Goal: Task Accomplishment & Management: Manage account settings

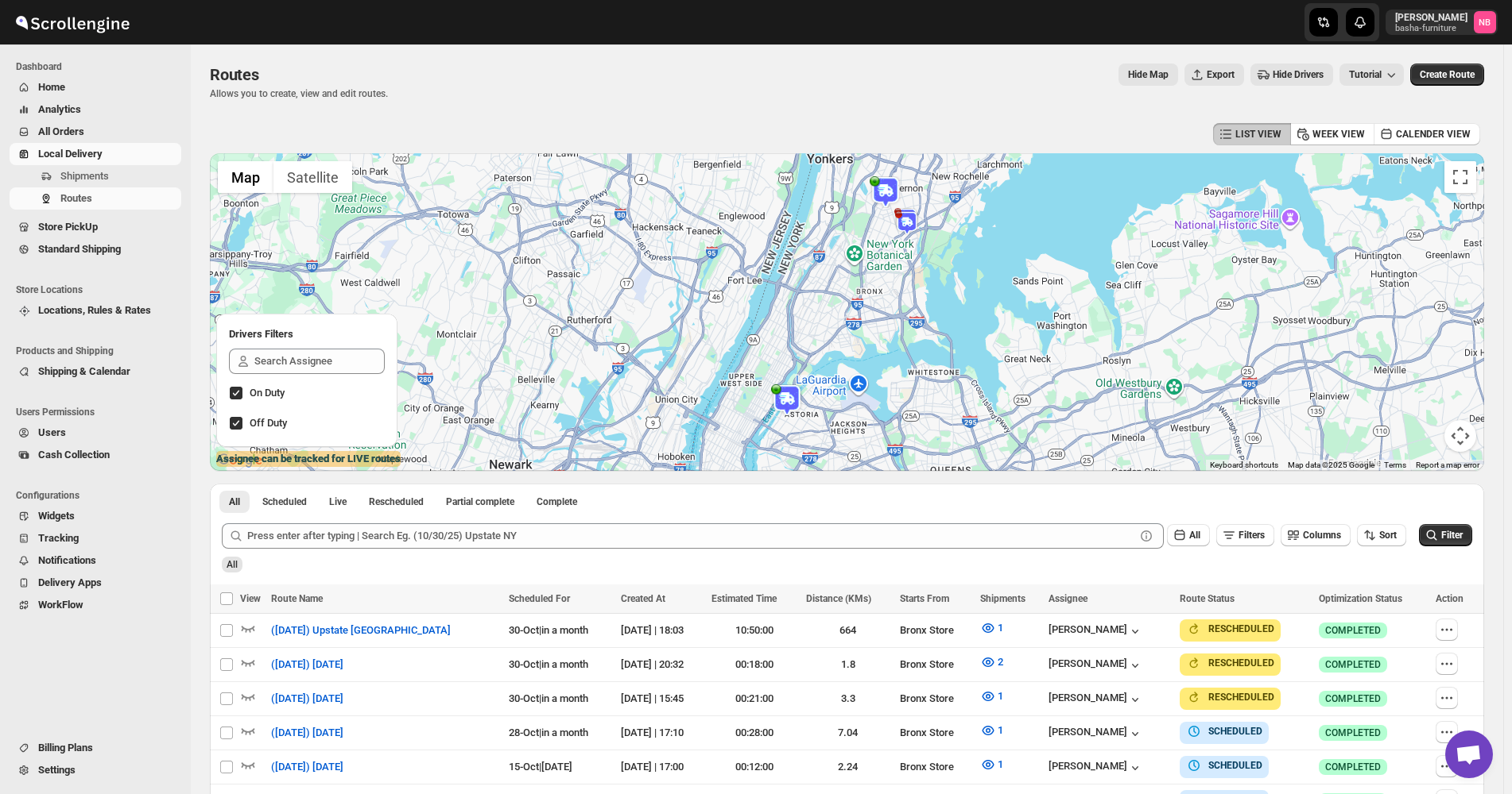
scroll to position [274, 0]
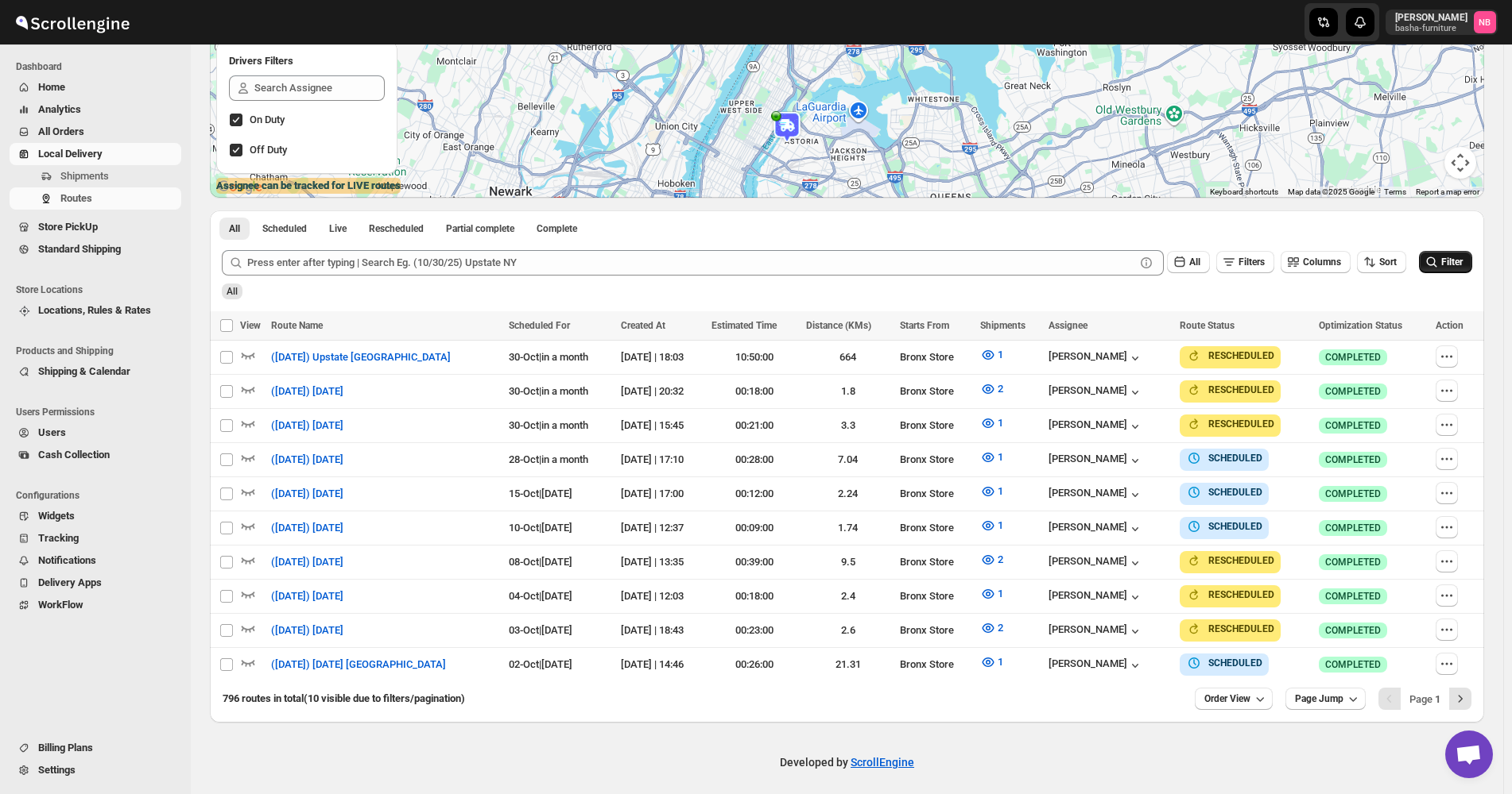
click at [1450, 271] on button "Filter" at bounding box center [1445, 262] width 53 height 22
click at [1250, 693] on span "Order View" at bounding box center [1227, 699] width 46 height 13
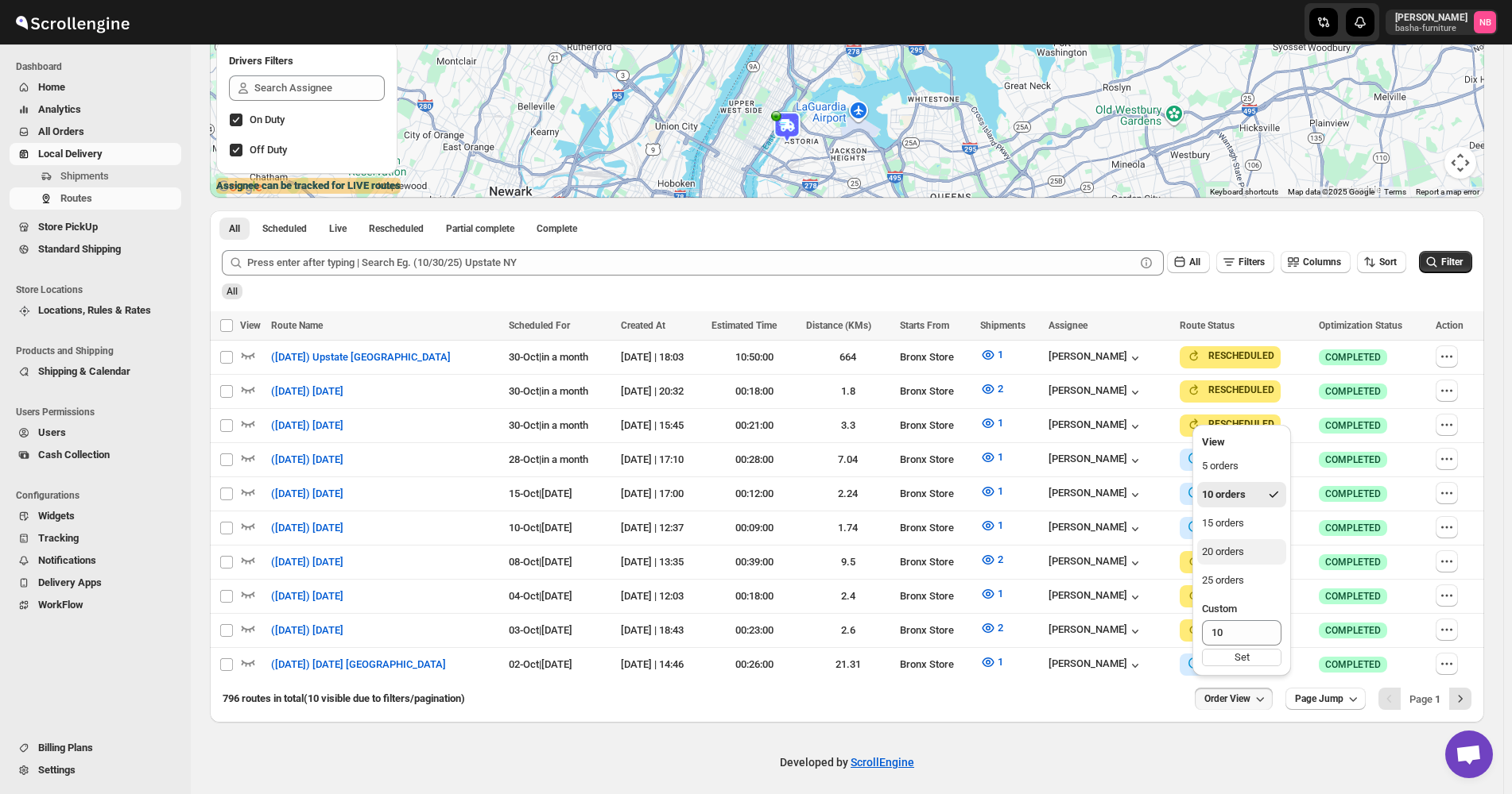
click at [1261, 559] on button "20 orders" at bounding box center [1241, 553] width 89 height 26
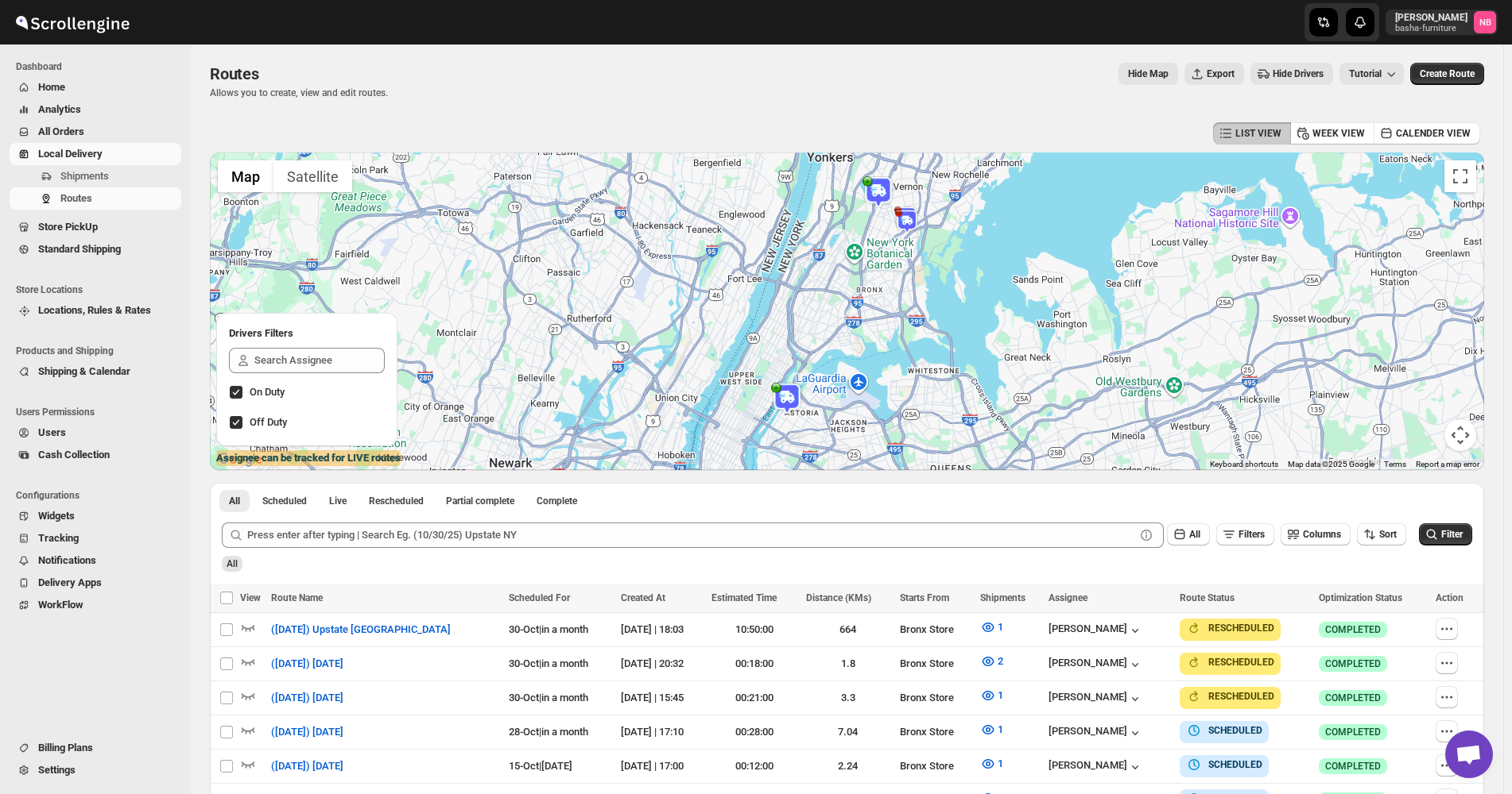
scroll to position [0, 0]
click at [1456, 80] on span "Create Route" at bounding box center [1447, 75] width 55 height 13
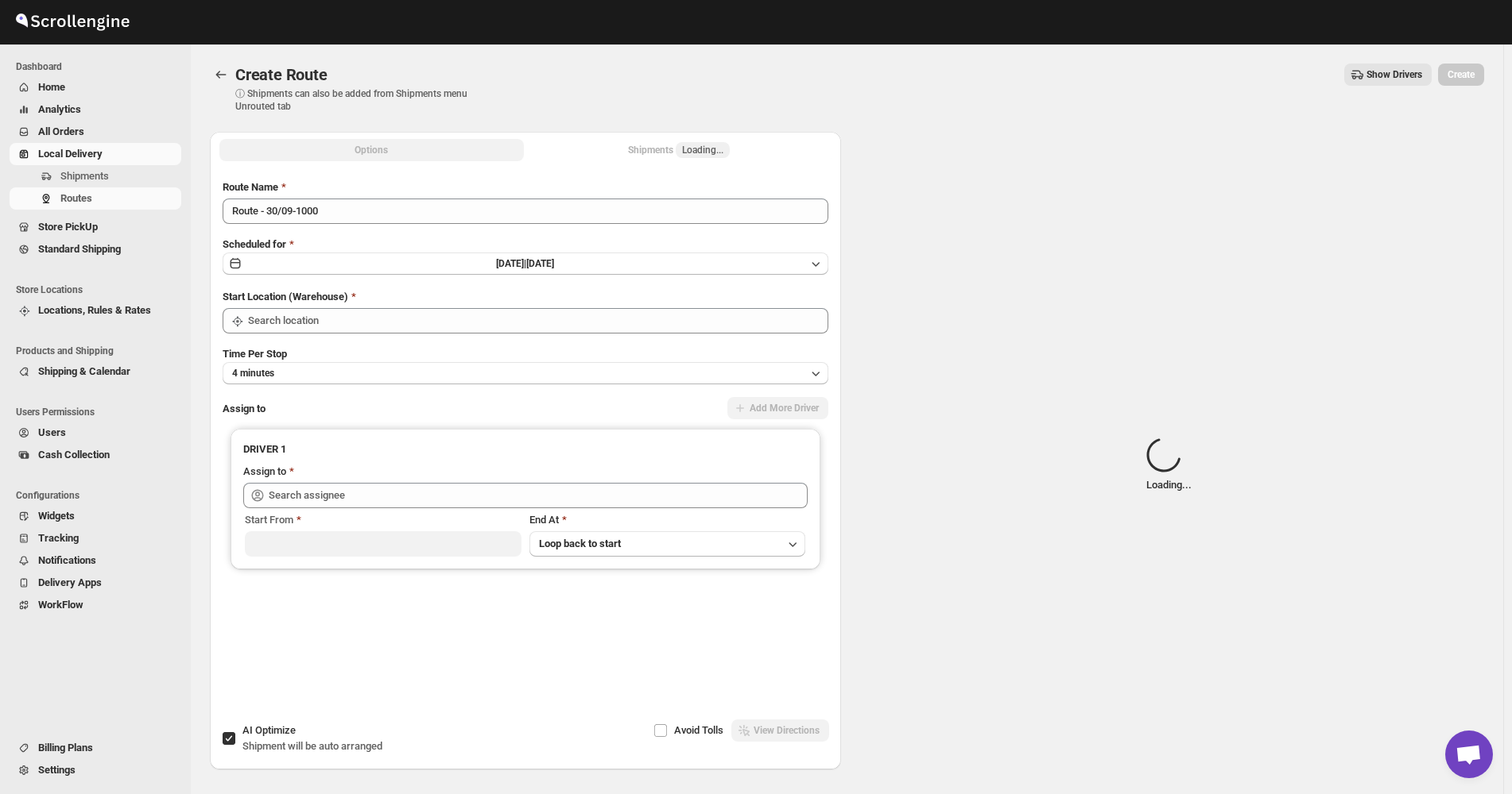
type input "Not Available"
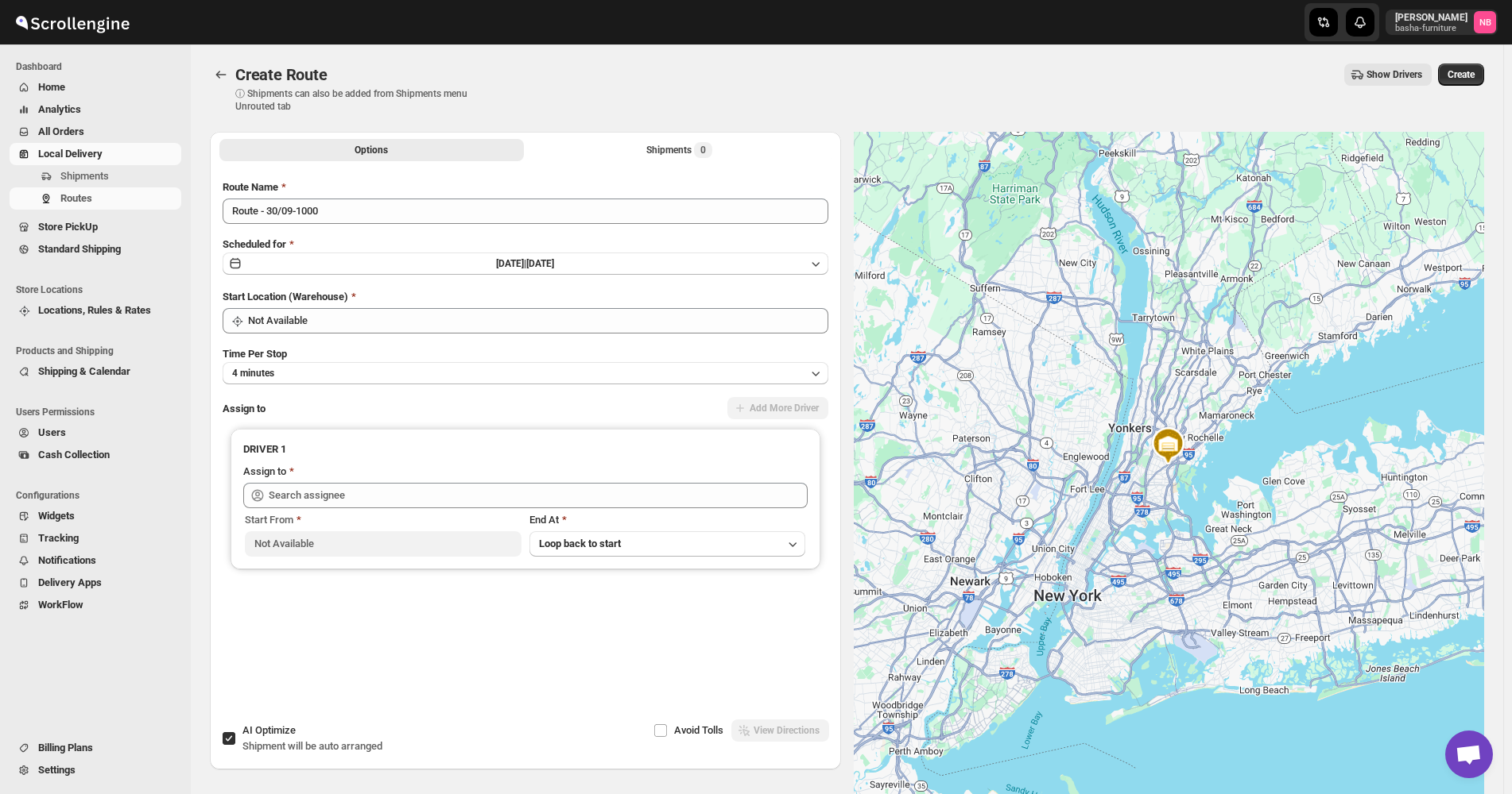
click at [111, 127] on span "All Orders" at bounding box center [108, 131] width 140 height 16
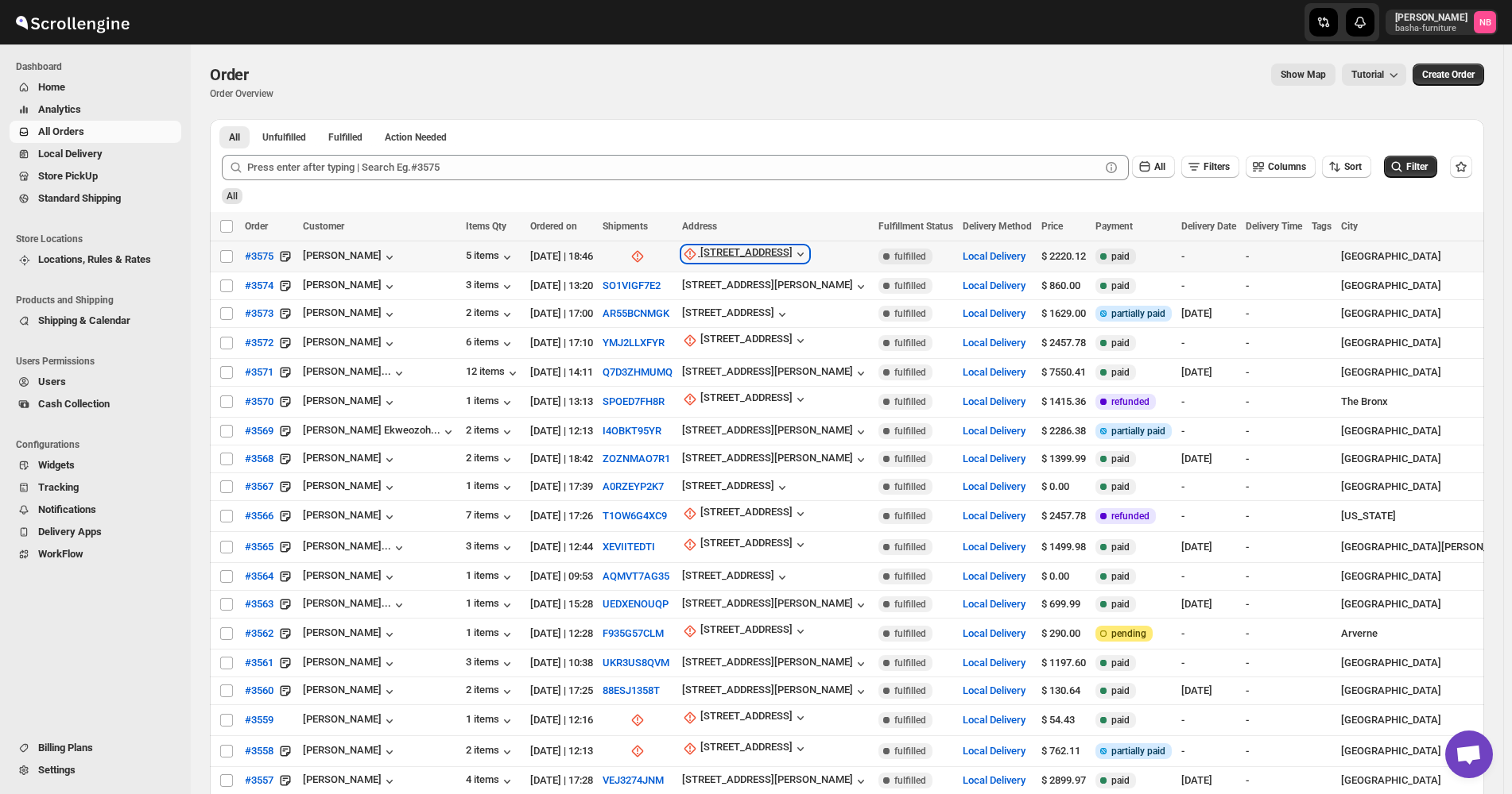
click at [700, 251] on div "[STREET_ADDRESS]" at bounding box center [746, 253] width 92 height 16
click at [707, 338] on span "Update manually" at bounding box center [727, 339] width 75 height 12
select select "US"
select select "[US_STATE]"
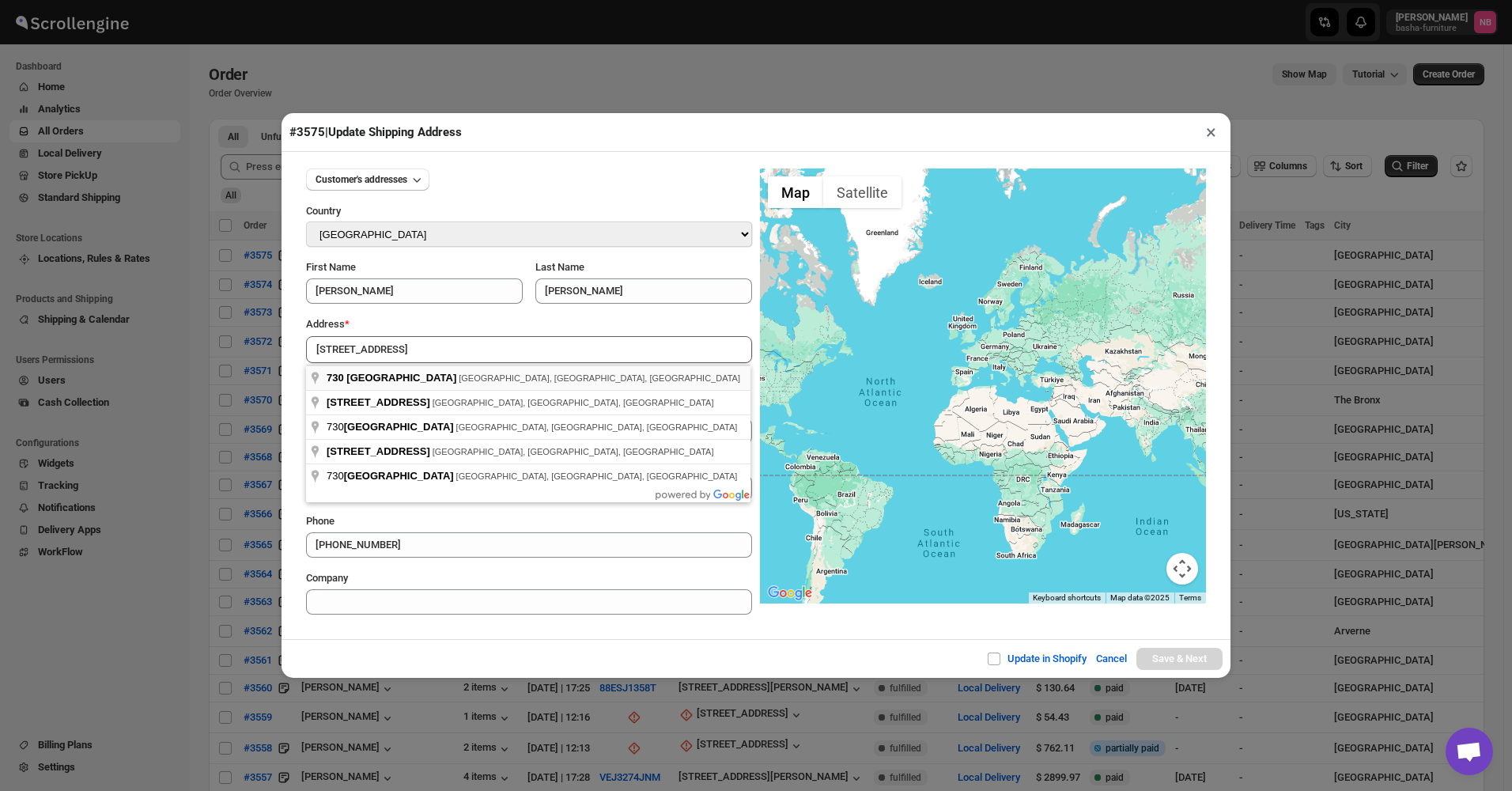
type input "[STREET_ADDRESS]"
drag, startPoint x: 443, startPoint y: 377, endPoint x: 540, endPoint y: 434, distance: 112.5
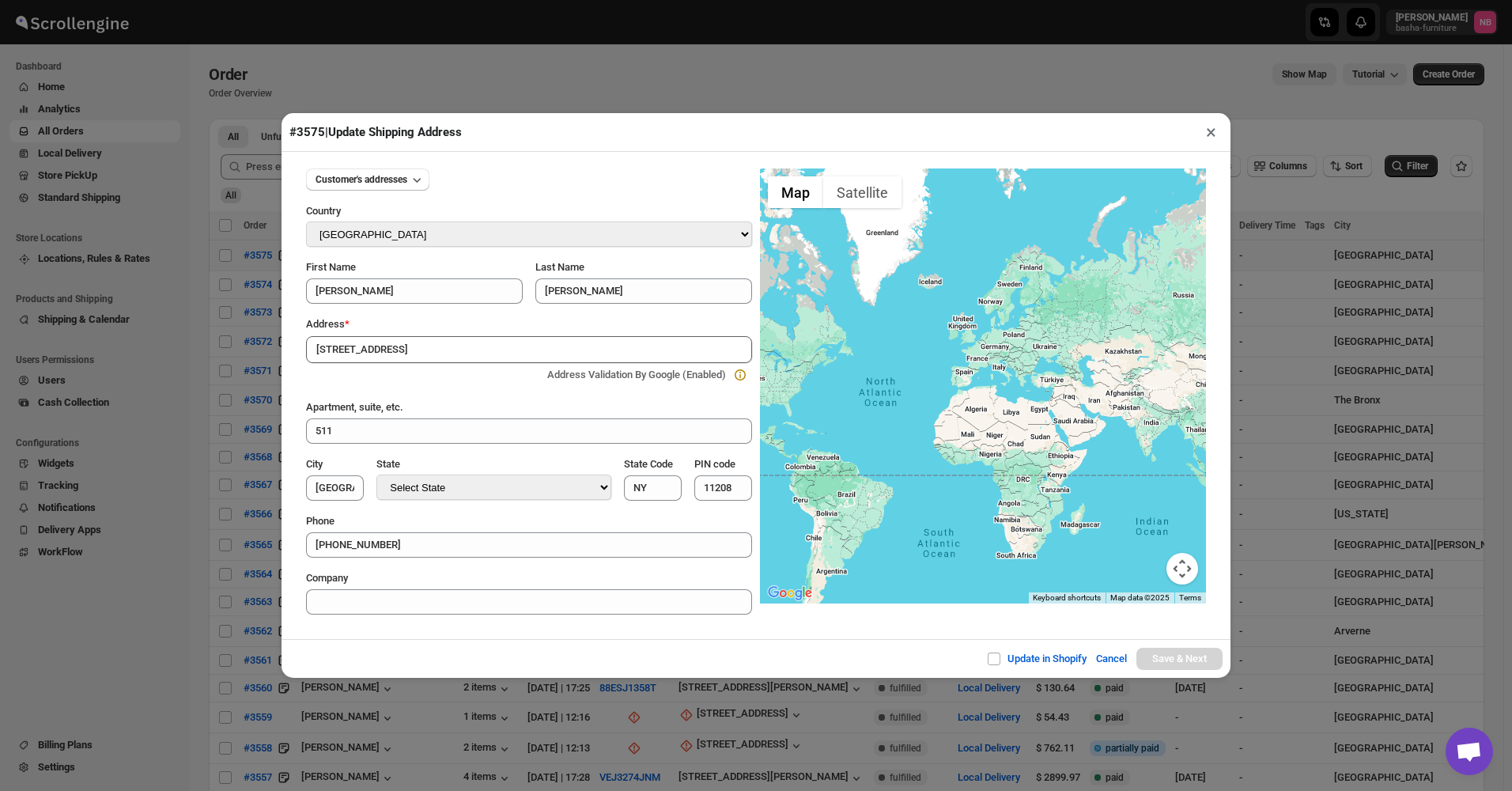
type input "[GEOGRAPHIC_DATA]"
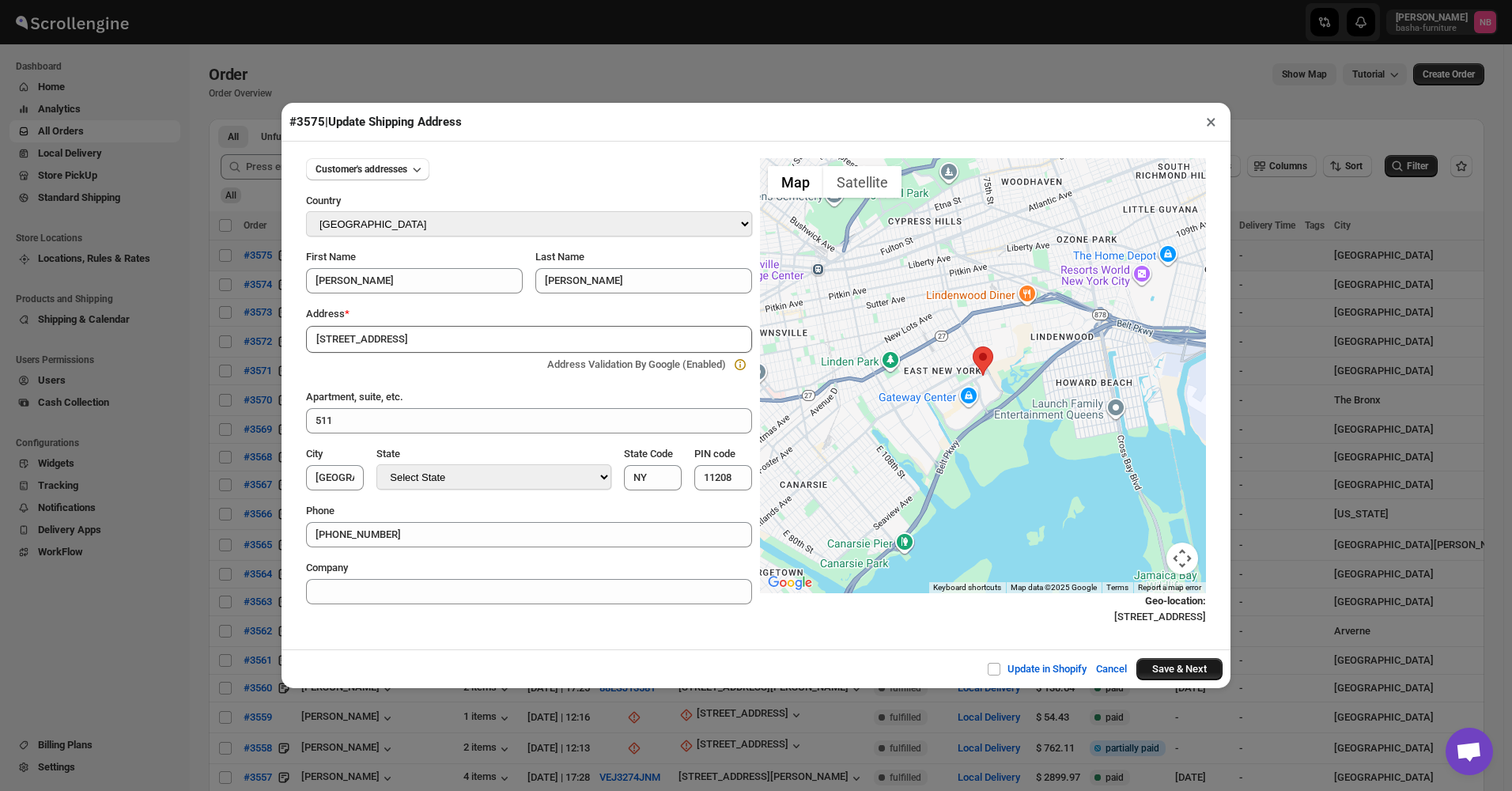
click at [1190, 673] on button "Save & Next" at bounding box center [1180, 670] width 87 height 22
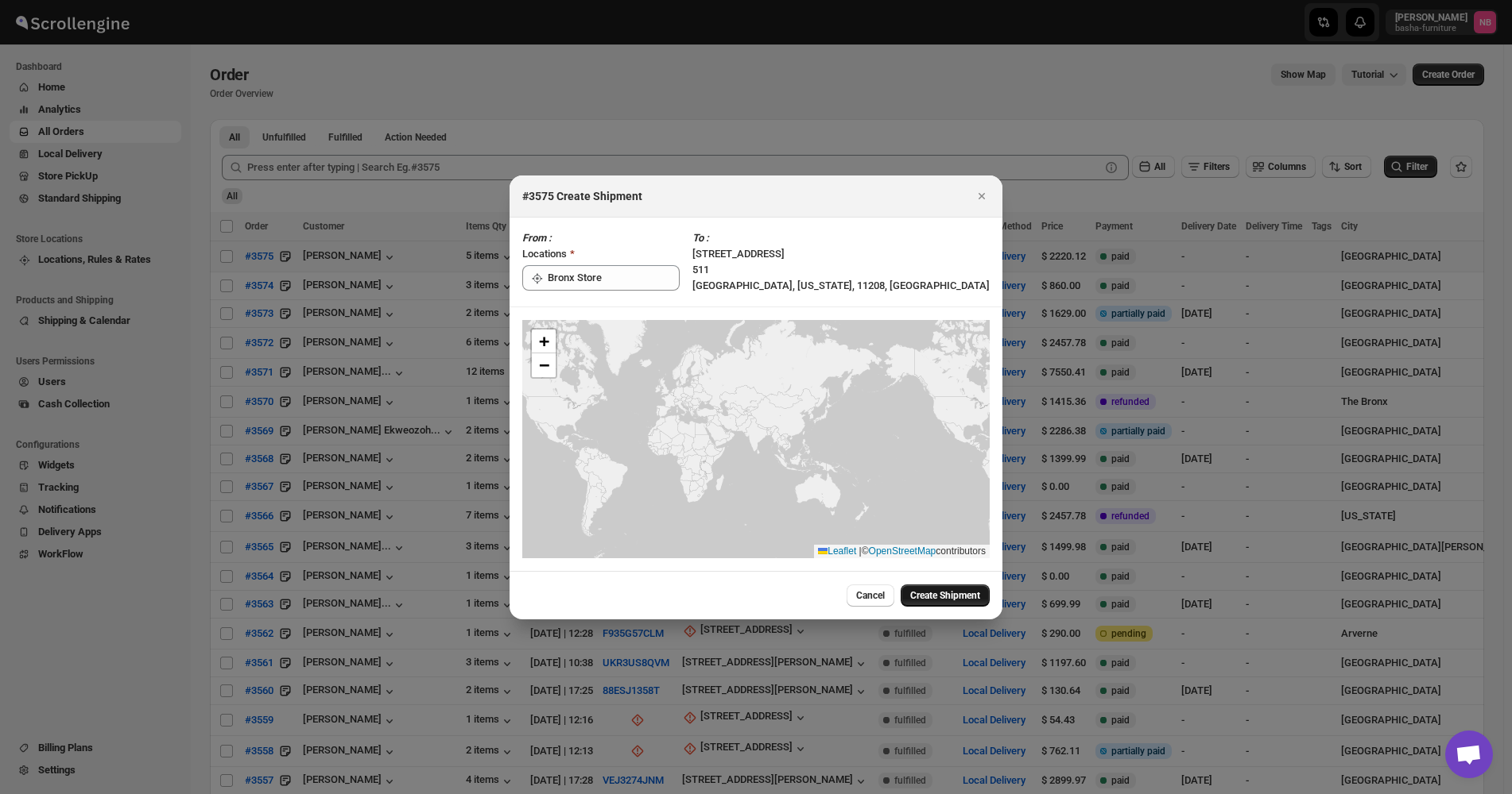
click at [930, 598] on span "Create Shipment" at bounding box center [945, 596] width 70 height 13
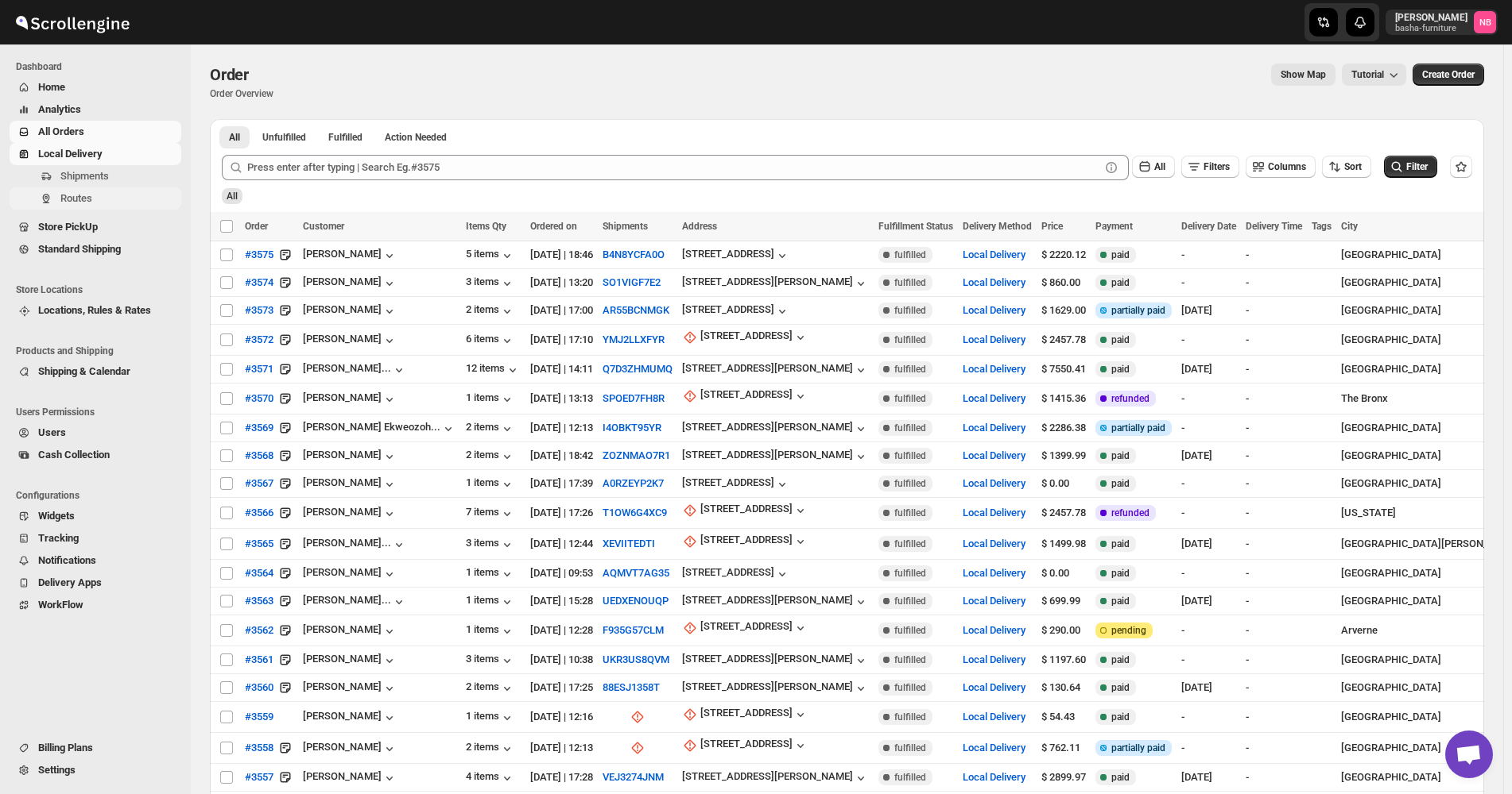
click at [88, 196] on span "Routes" at bounding box center [76, 198] width 32 height 12
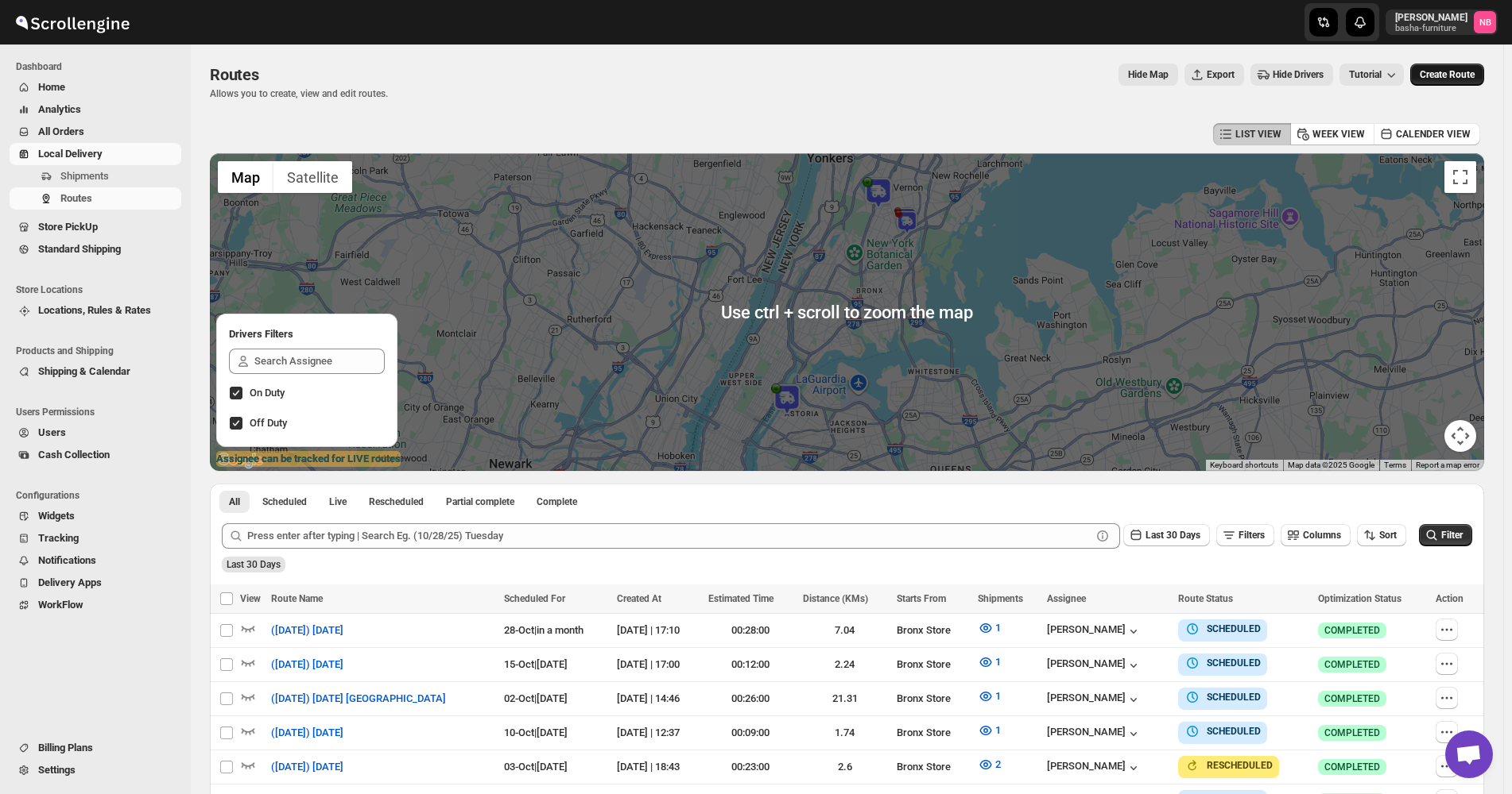
click at [1446, 77] on span "Create Route" at bounding box center [1447, 75] width 55 height 13
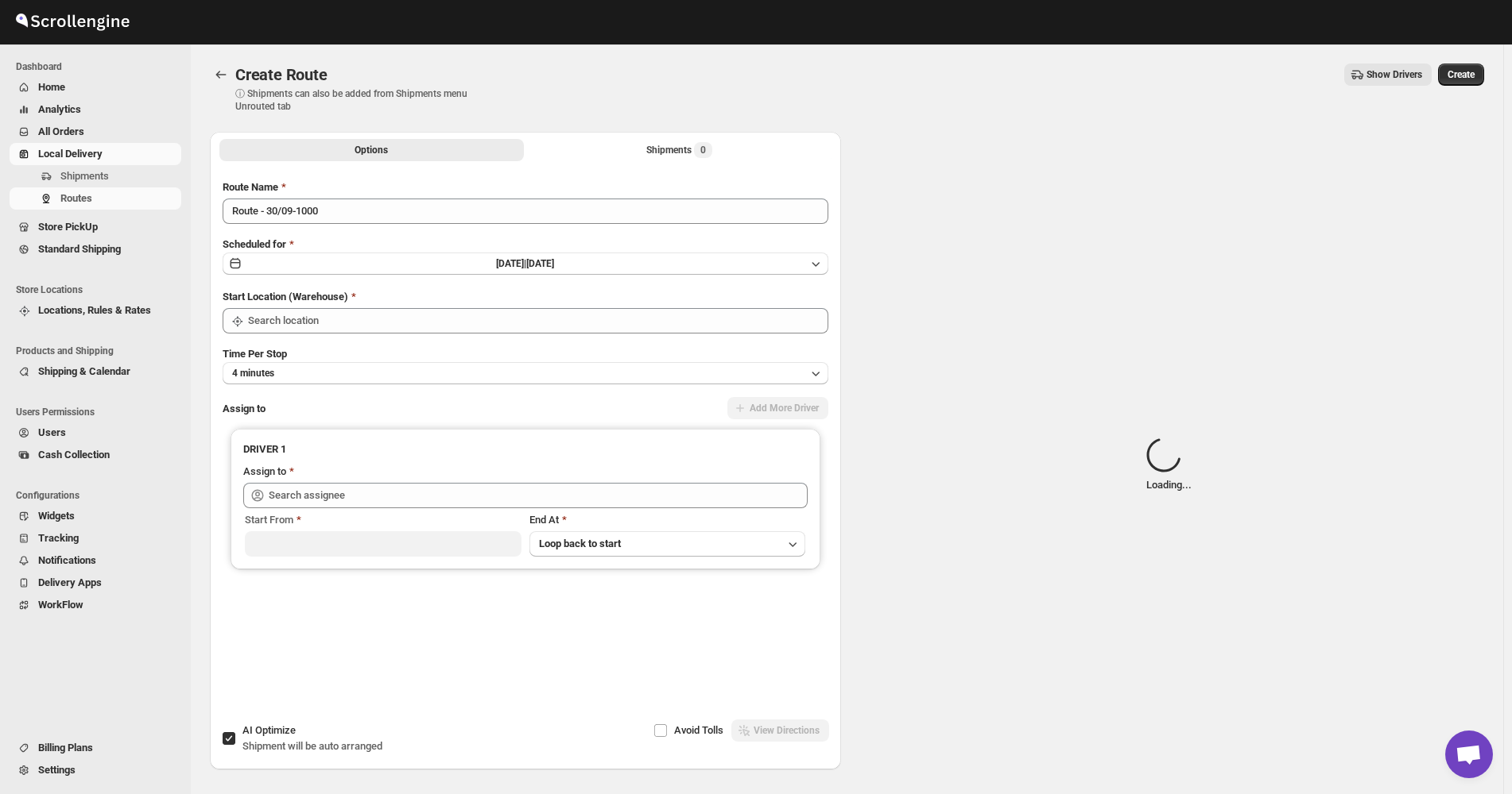
type input "Not Available"
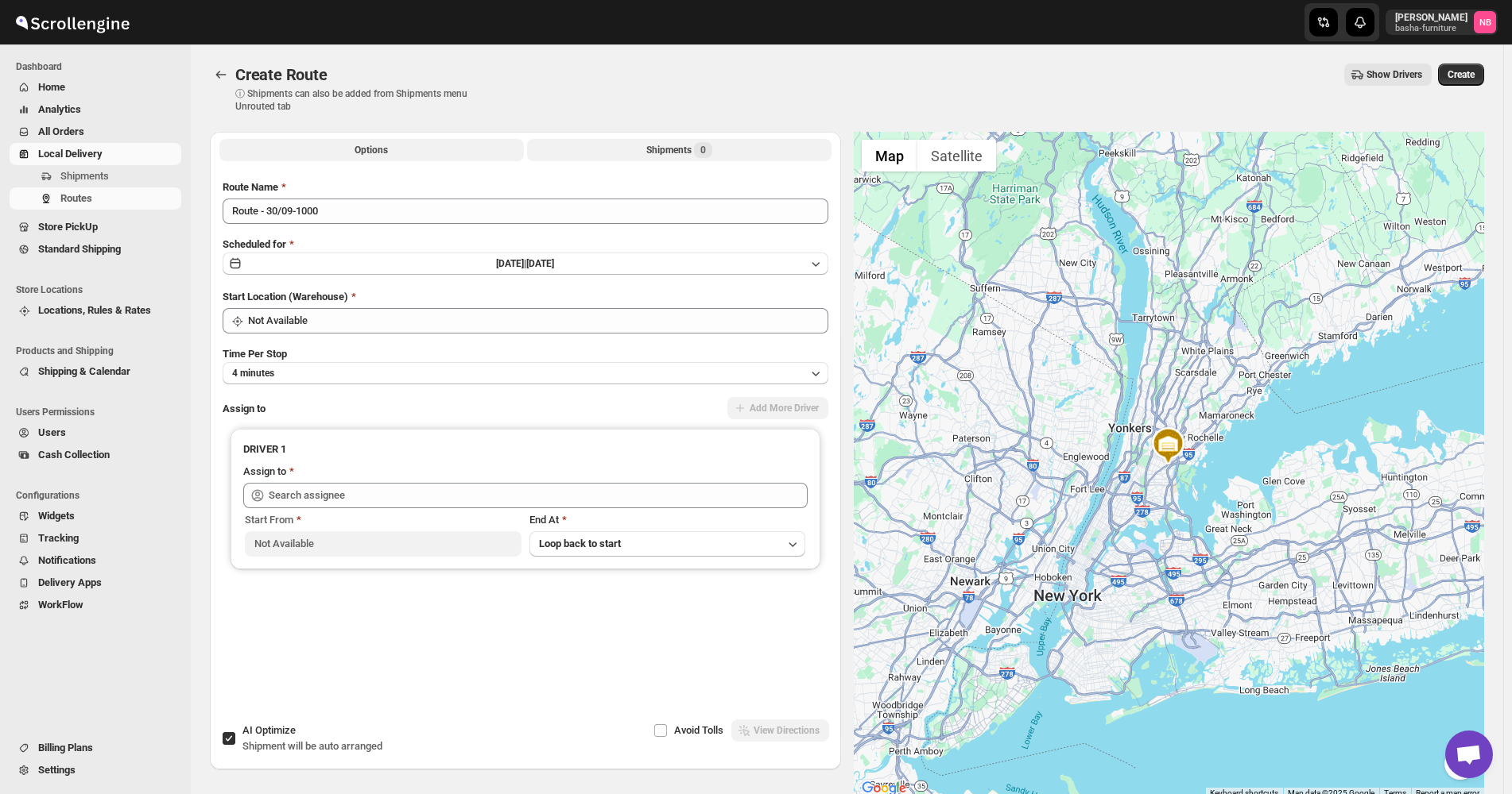
click at [679, 152] on div "Shipments 0" at bounding box center [679, 149] width 66 height 16
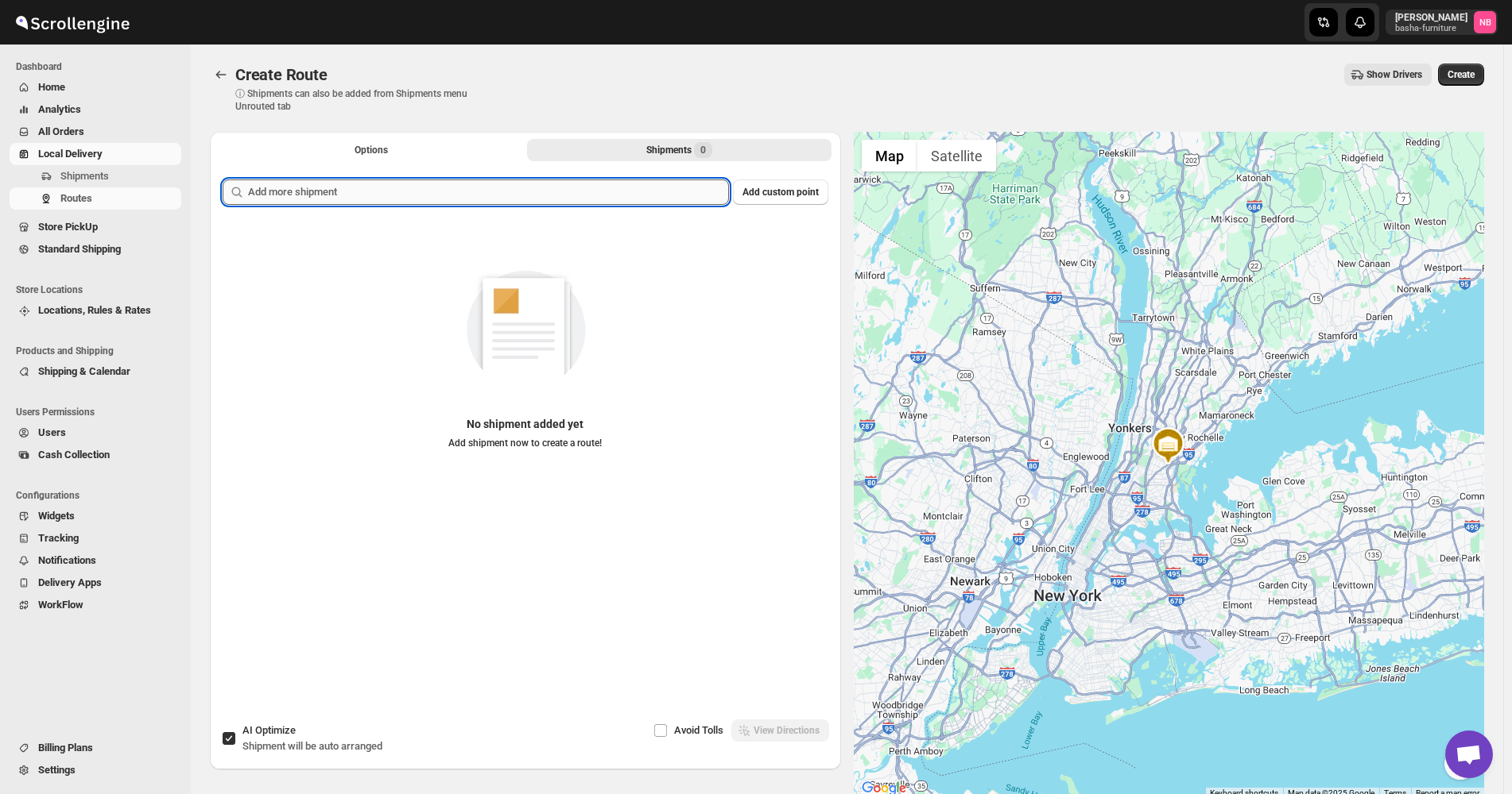
click at [649, 196] on input "text" at bounding box center [488, 192] width 481 height 26
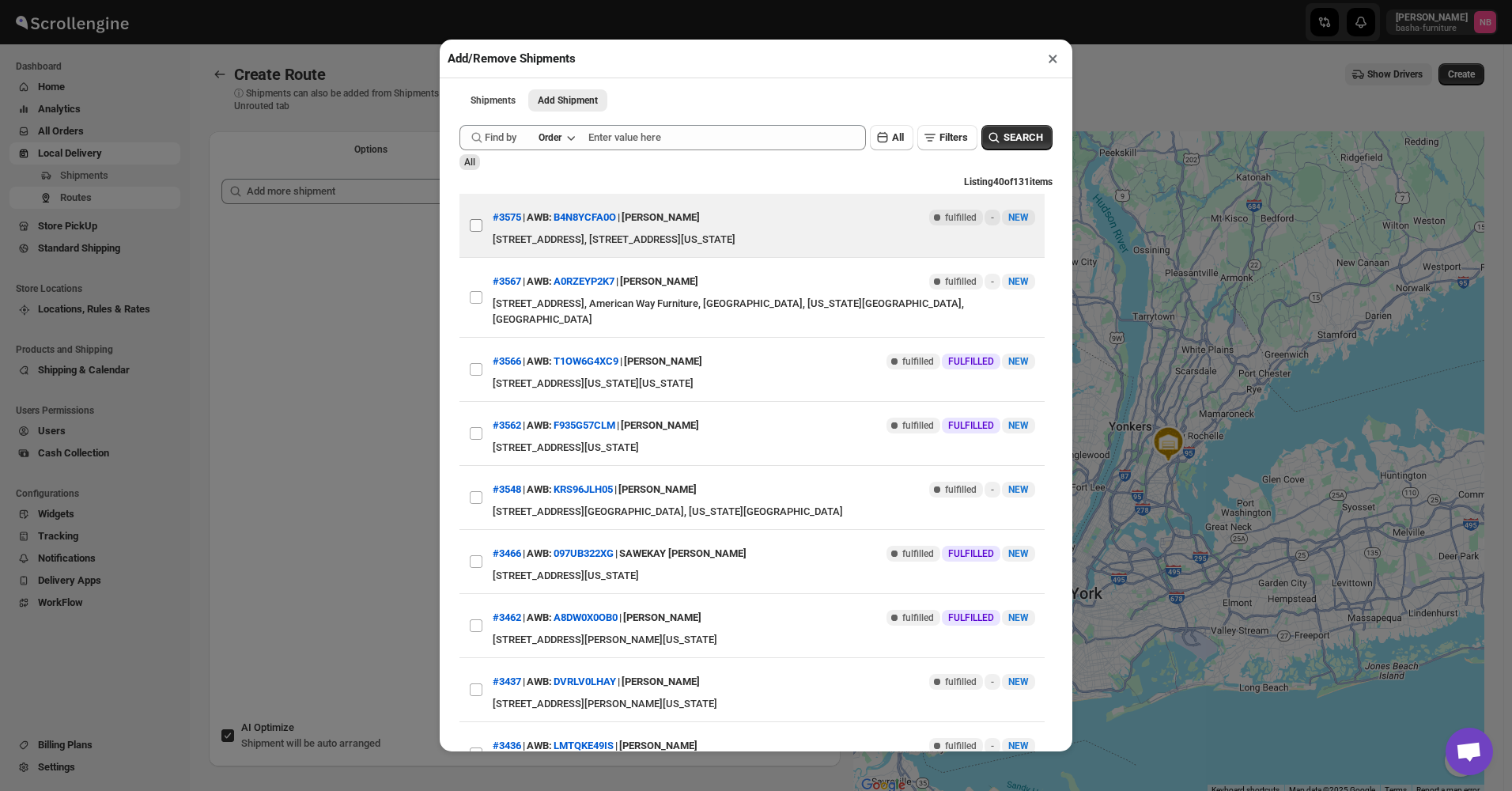
click at [481, 225] on input "View details for 68dbe27402c94fc1c02becdc" at bounding box center [476, 226] width 13 height 13
checkbox input "true"
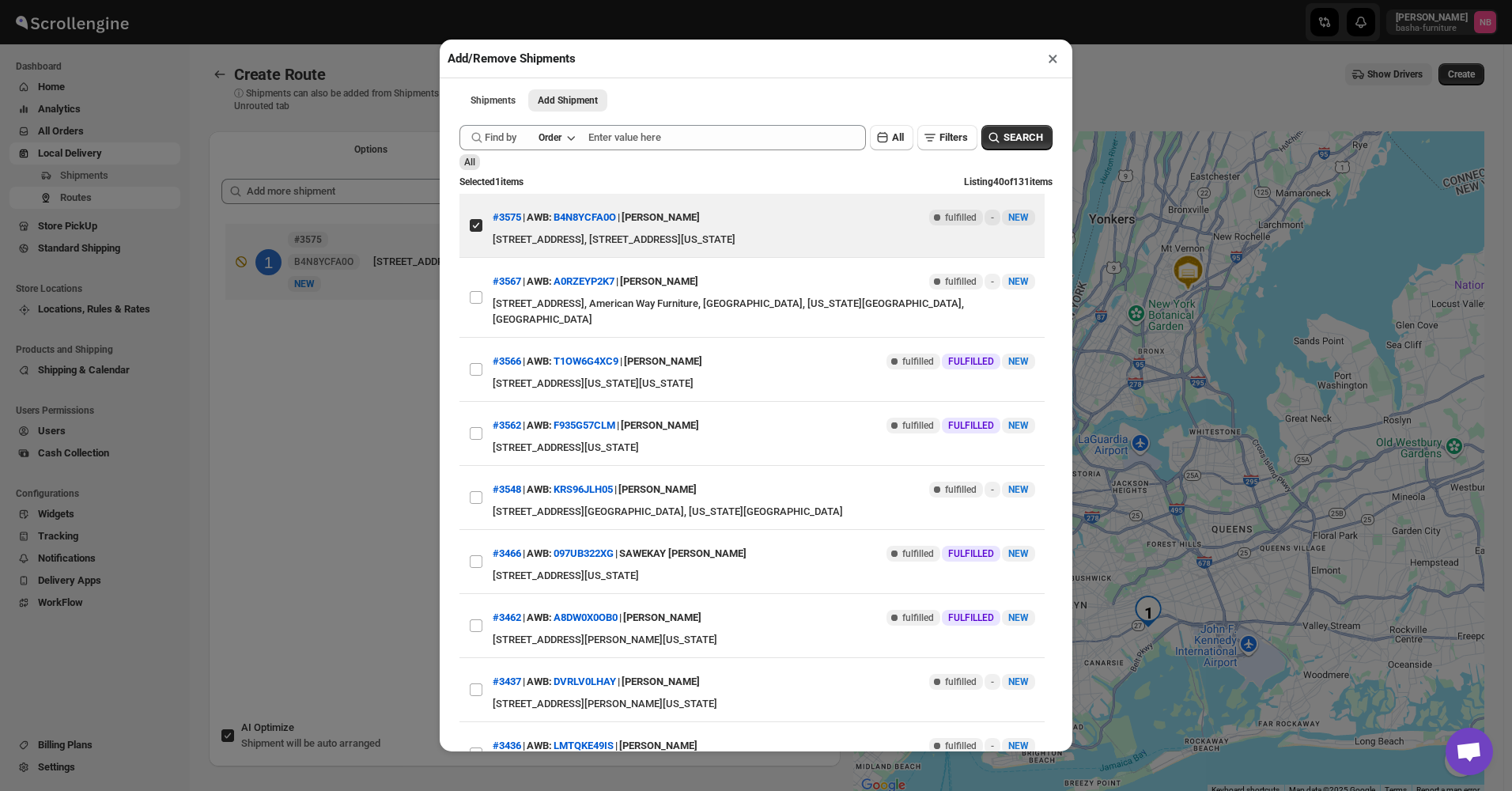
click at [370, 414] on div "Add/Remove Shipments × Shipments Add Shipment More views Shipments Add Shipment…" at bounding box center [756, 396] width 1512 height 791
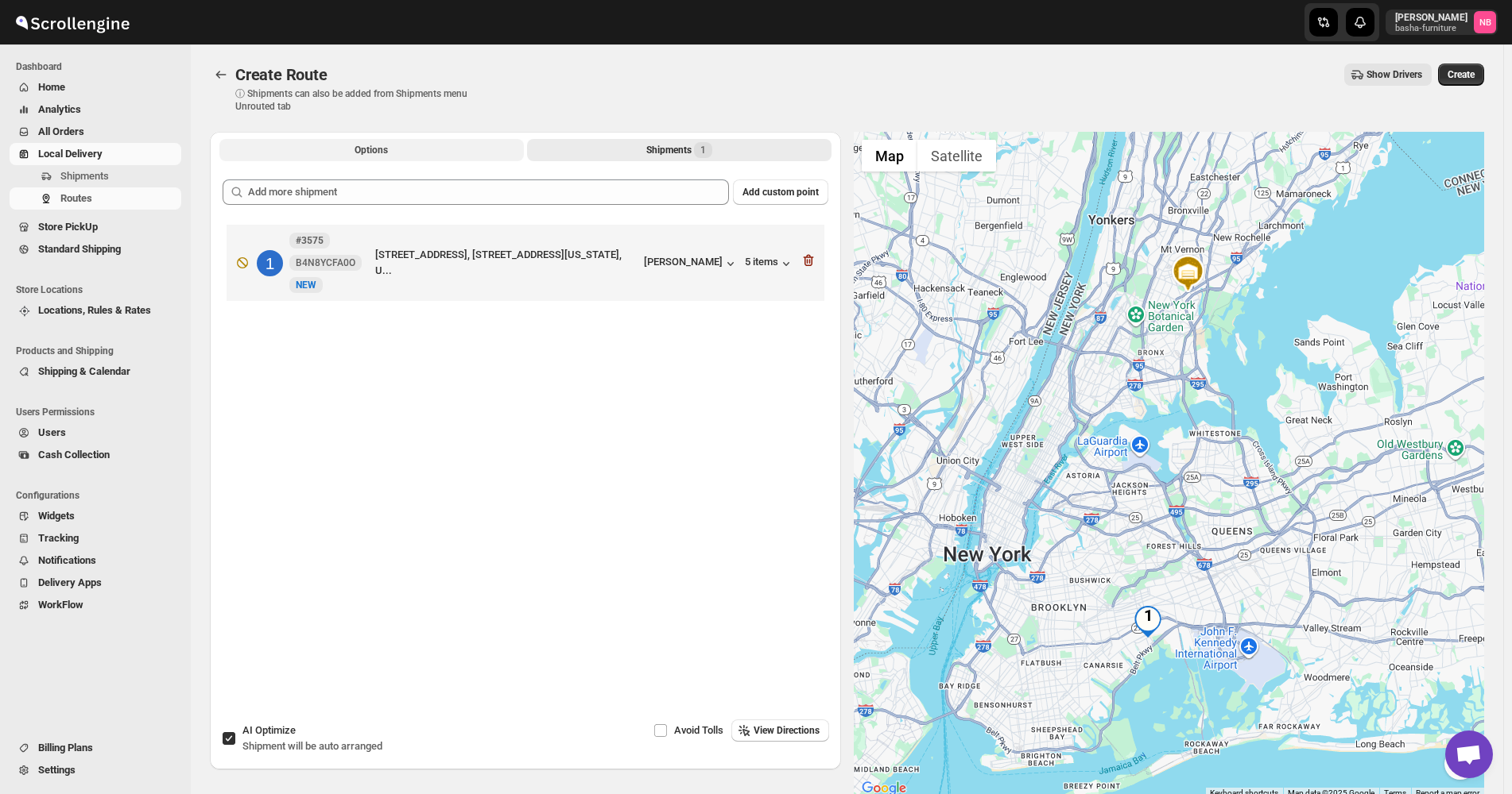
click at [423, 157] on button "Options" at bounding box center [372, 150] width 305 height 22
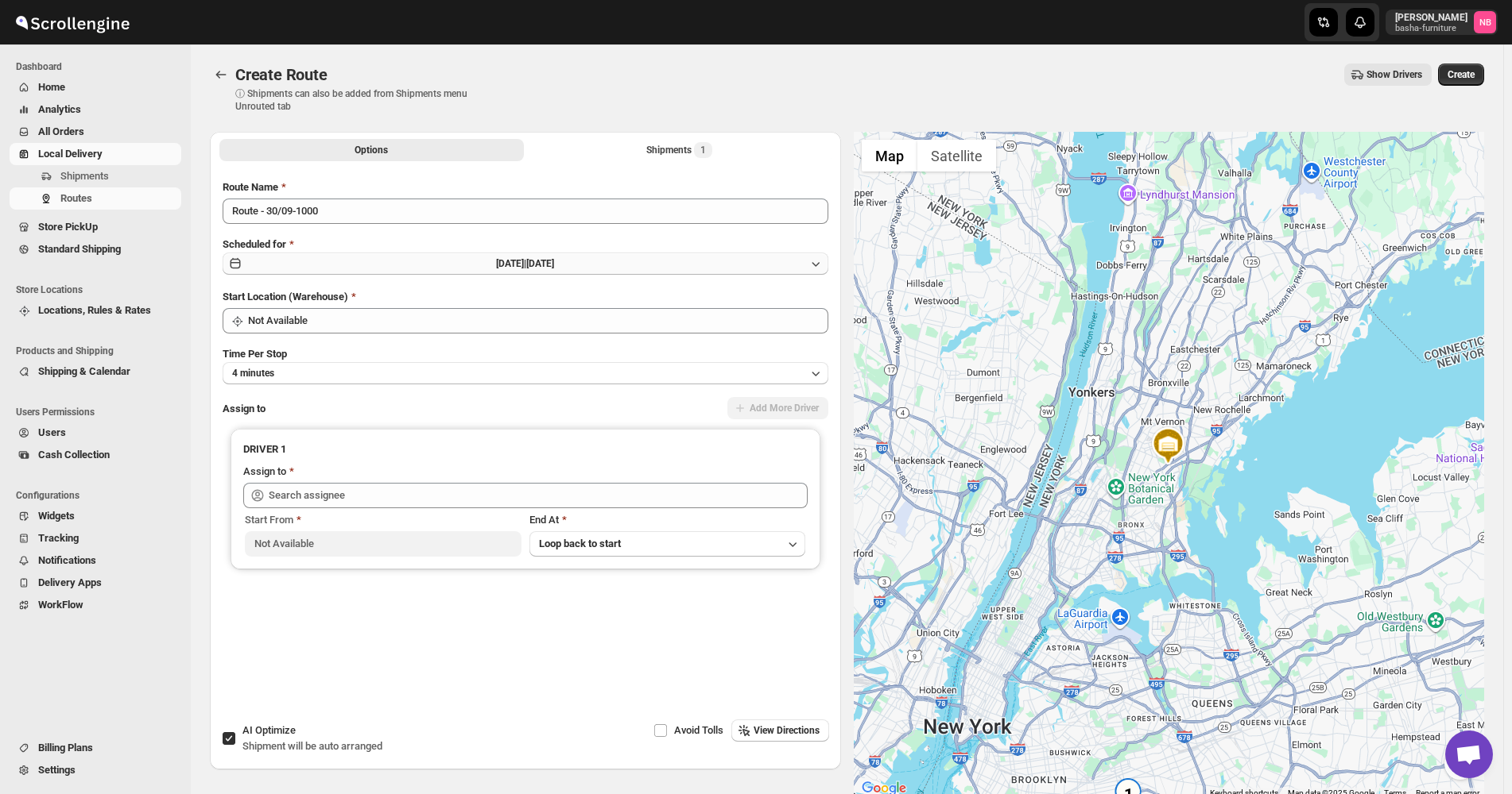
click at [504, 266] on span "[DATE] |" at bounding box center [511, 263] width 30 height 11
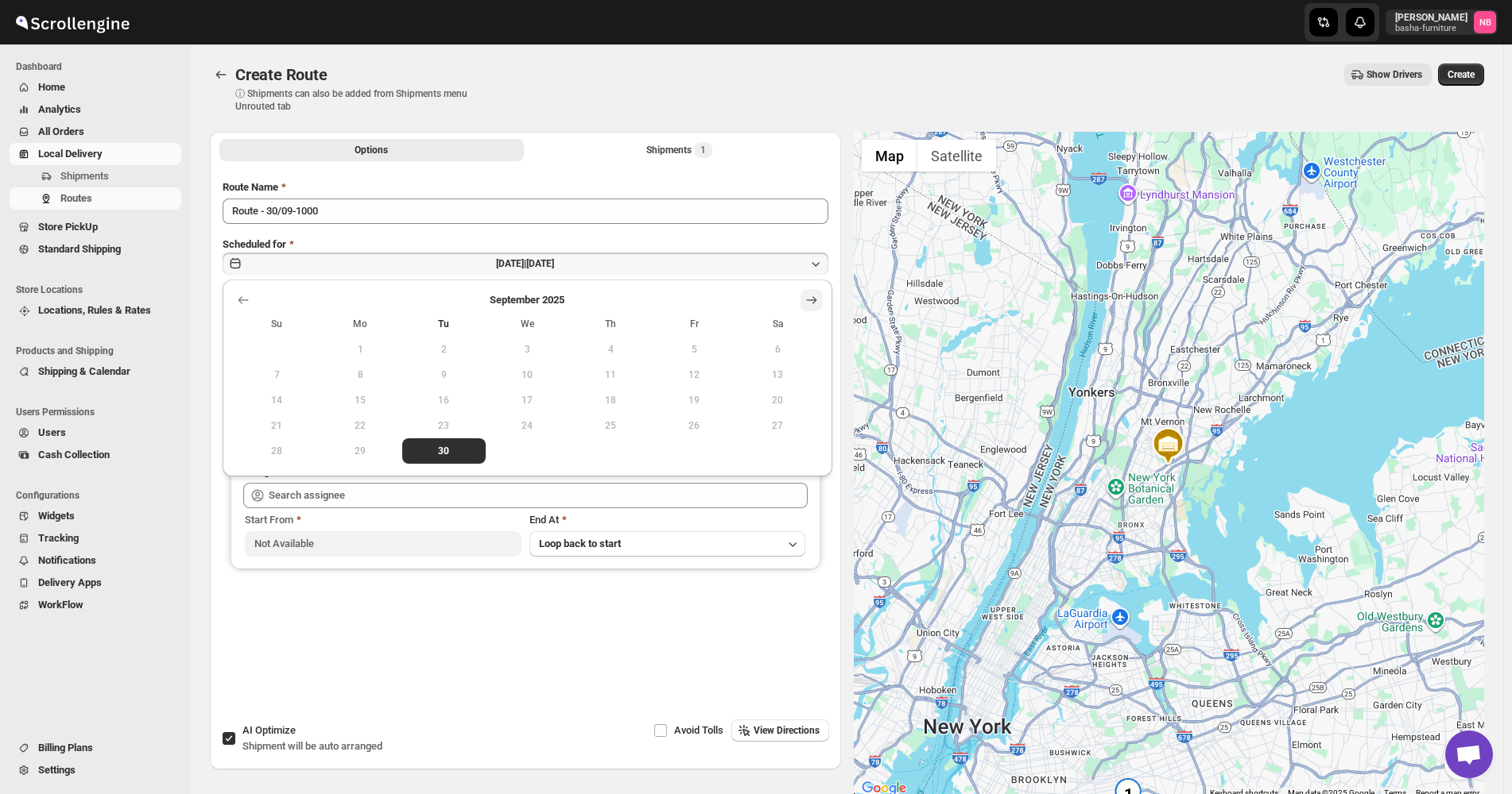
click at [804, 297] on icon "Show next month, October 2025" at bounding box center [811, 300] width 16 height 16
click at [437, 369] on span "7" at bounding box center [443, 375] width 70 height 13
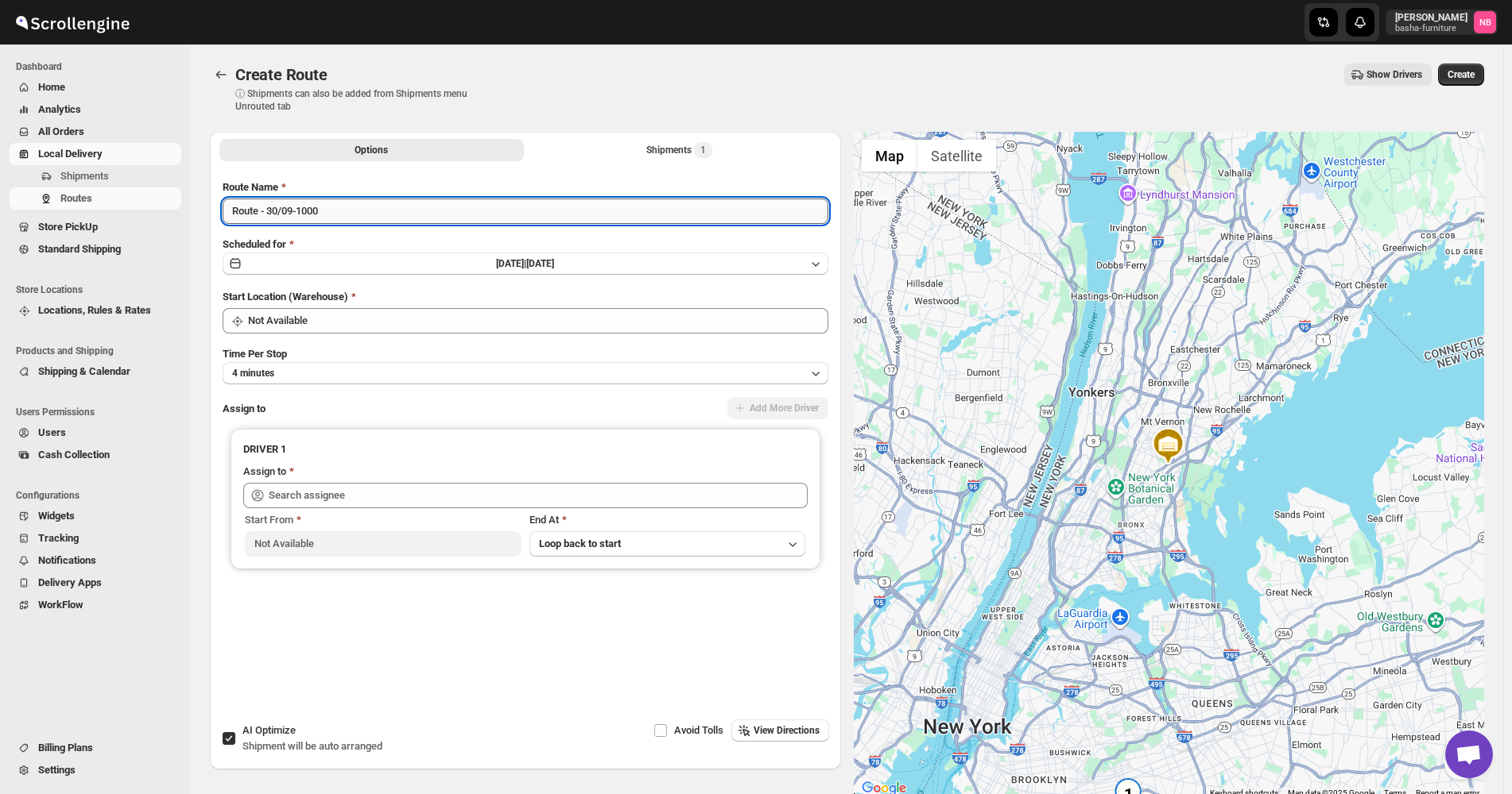
click at [383, 221] on input "Route - 30/09-1000" at bounding box center [525, 211] width 606 height 26
type input "([DATE]) [DATE]"
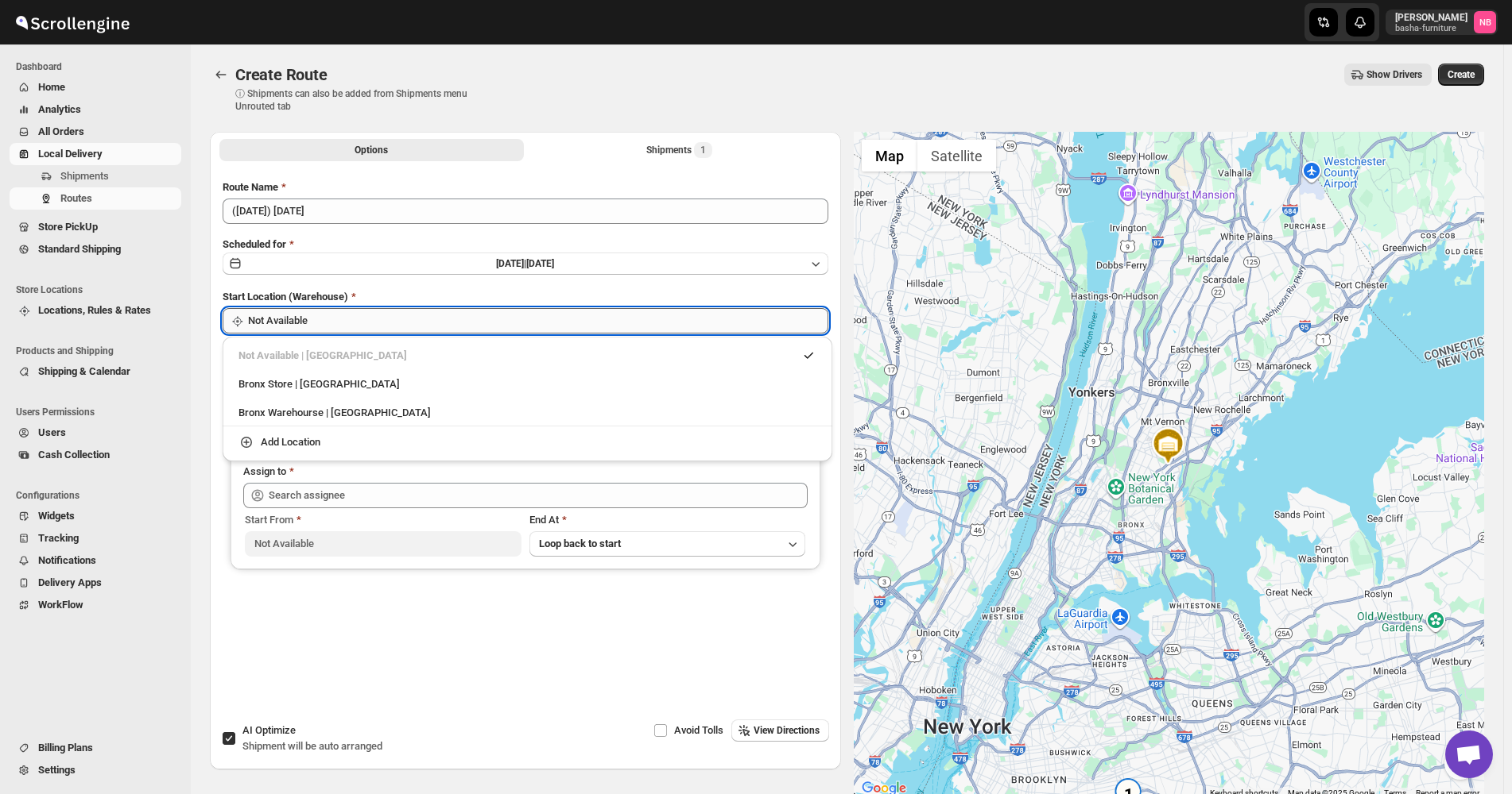
click at [437, 316] on input "Not Available" at bounding box center [538, 321] width 580 height 26
click at [405, 378] on div "Bronx Store | [GEOGRAPHIC_DATA]" at bounding box center [527, 384] width 578 height 16
type input "Bronx Store"
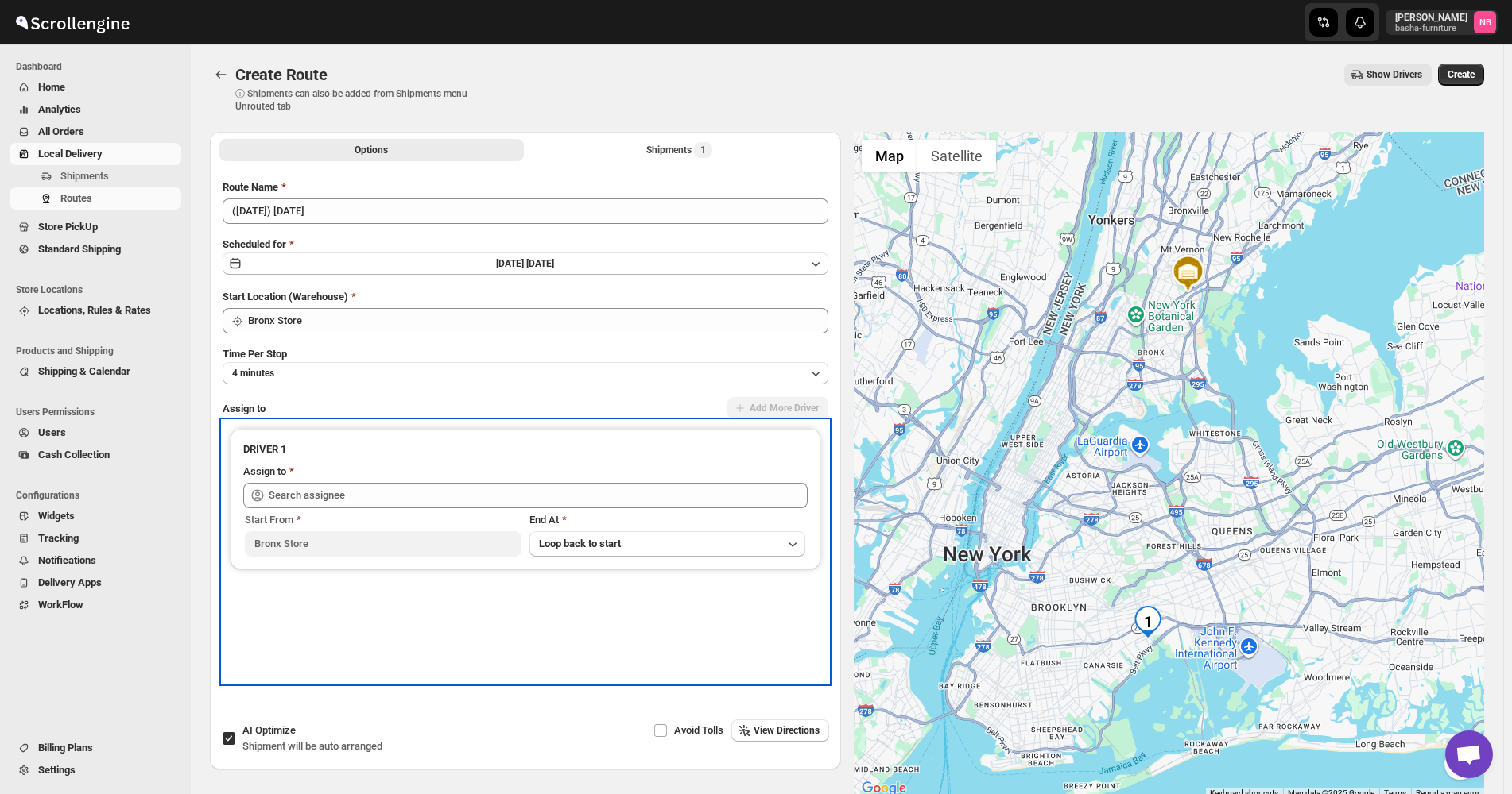
click at [432, 480] on div "Assign to" at bounding box center [525, 473] width 565 height 19
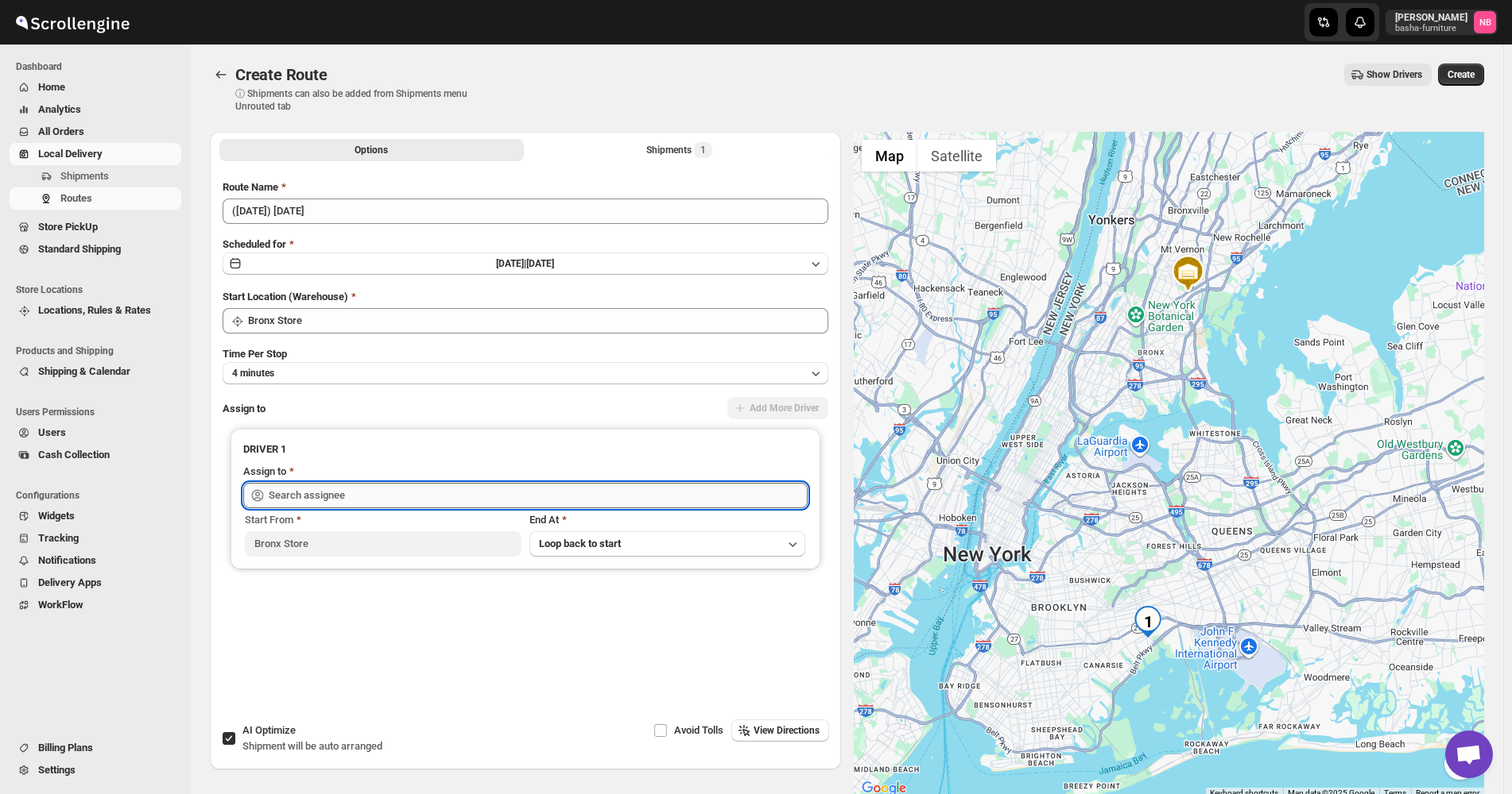
click at [393, 495] on input "text" at bounding box center [538, 496] width 539 height 26
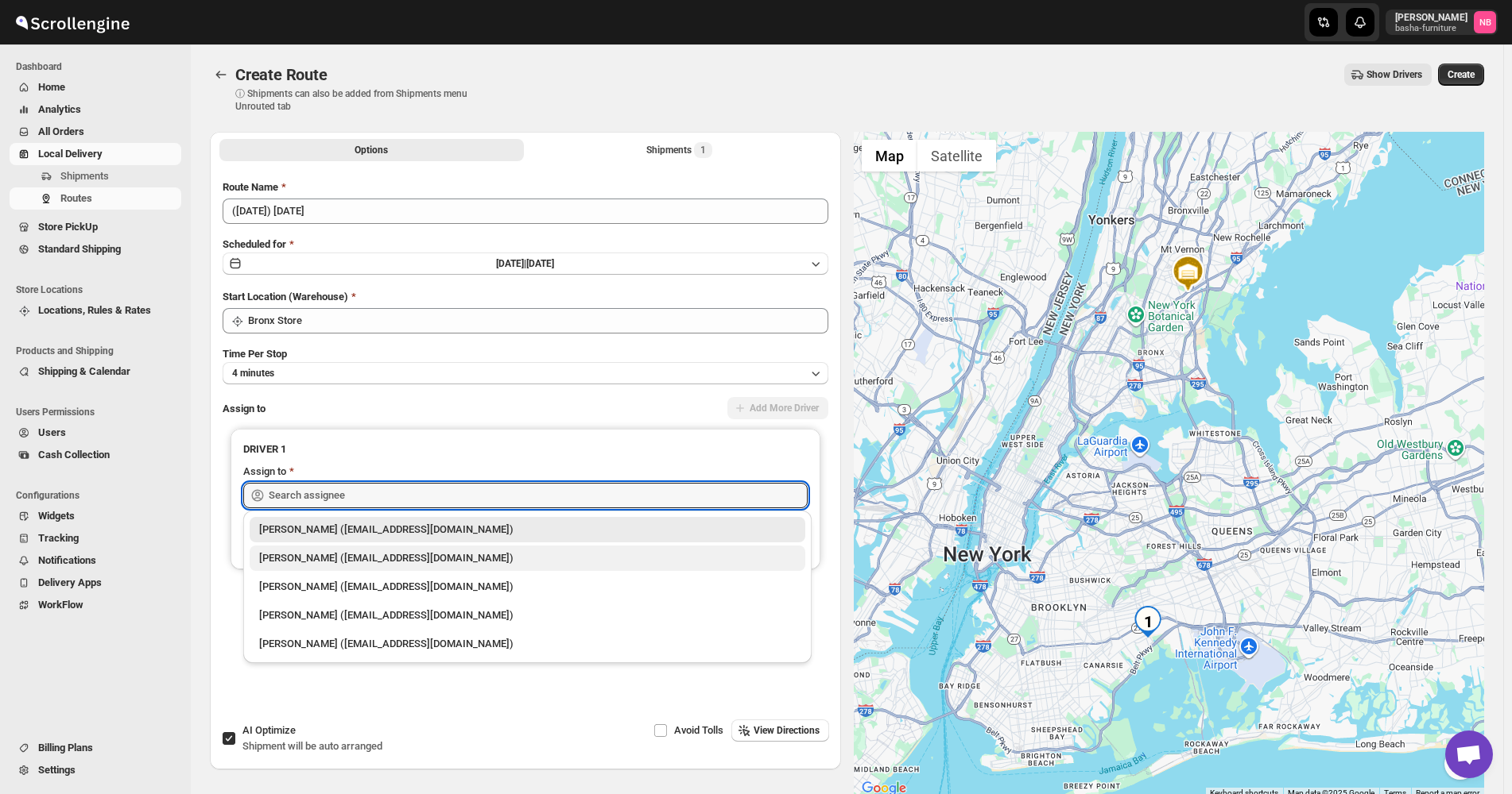
click at [361, 564] on div "[PERSON_NAME] ([EMAIL_ADDRESS][DOMAIN_NAME])" at bounding box center [527, 558] width 536 height 16
type input "[PERSON_NAME] ([EMAIL_ADDRESS][DOMAIN_NAME])"
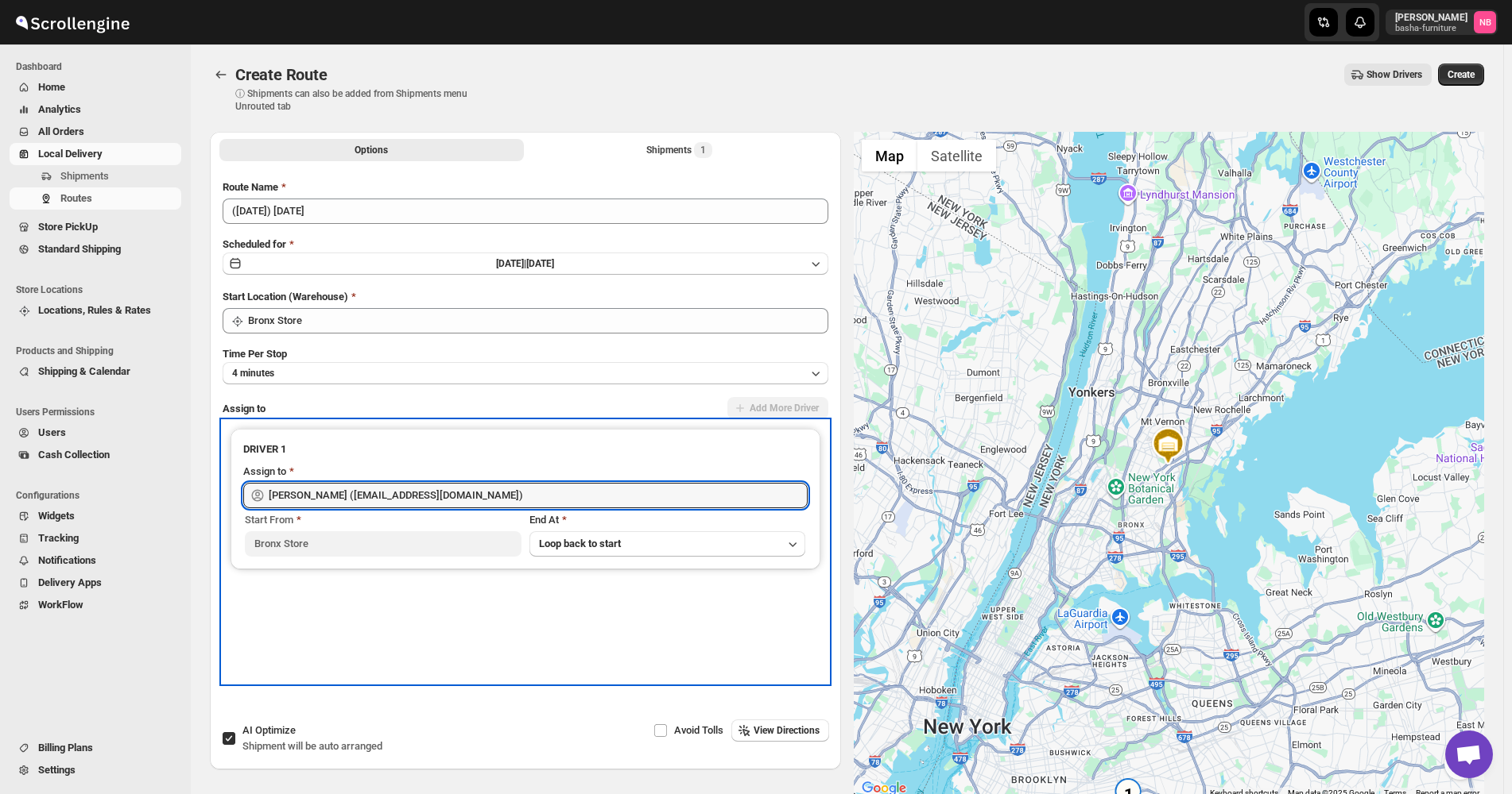
click at [305, 643] on div "DRIVER 1 Assign to [PERSON_NAME] ([EMAIL_ADDRESS][DOMAIN_NAME]) Start From [GEO…" at bounding box center [525, 552] width 606 height 263
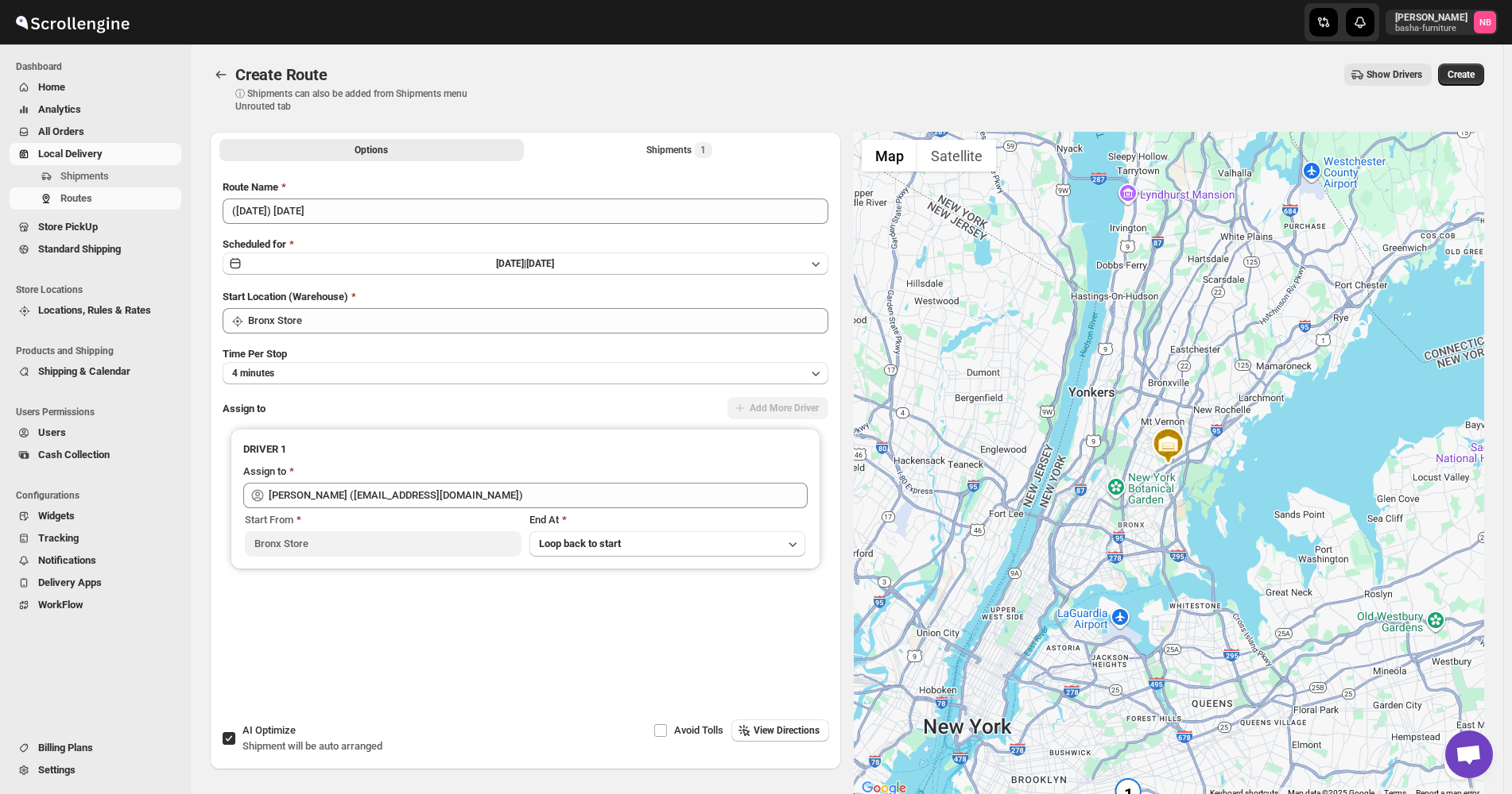
click at [1477, 63] on div "Create Route. This page is ready Create Route ⓘ Shipments can also be added fro…" at bounding box center [847, 89] width 1274 height 88
click at [1464, 72] on span "Create" at bounding box center [1461, 75] width 27 height 13
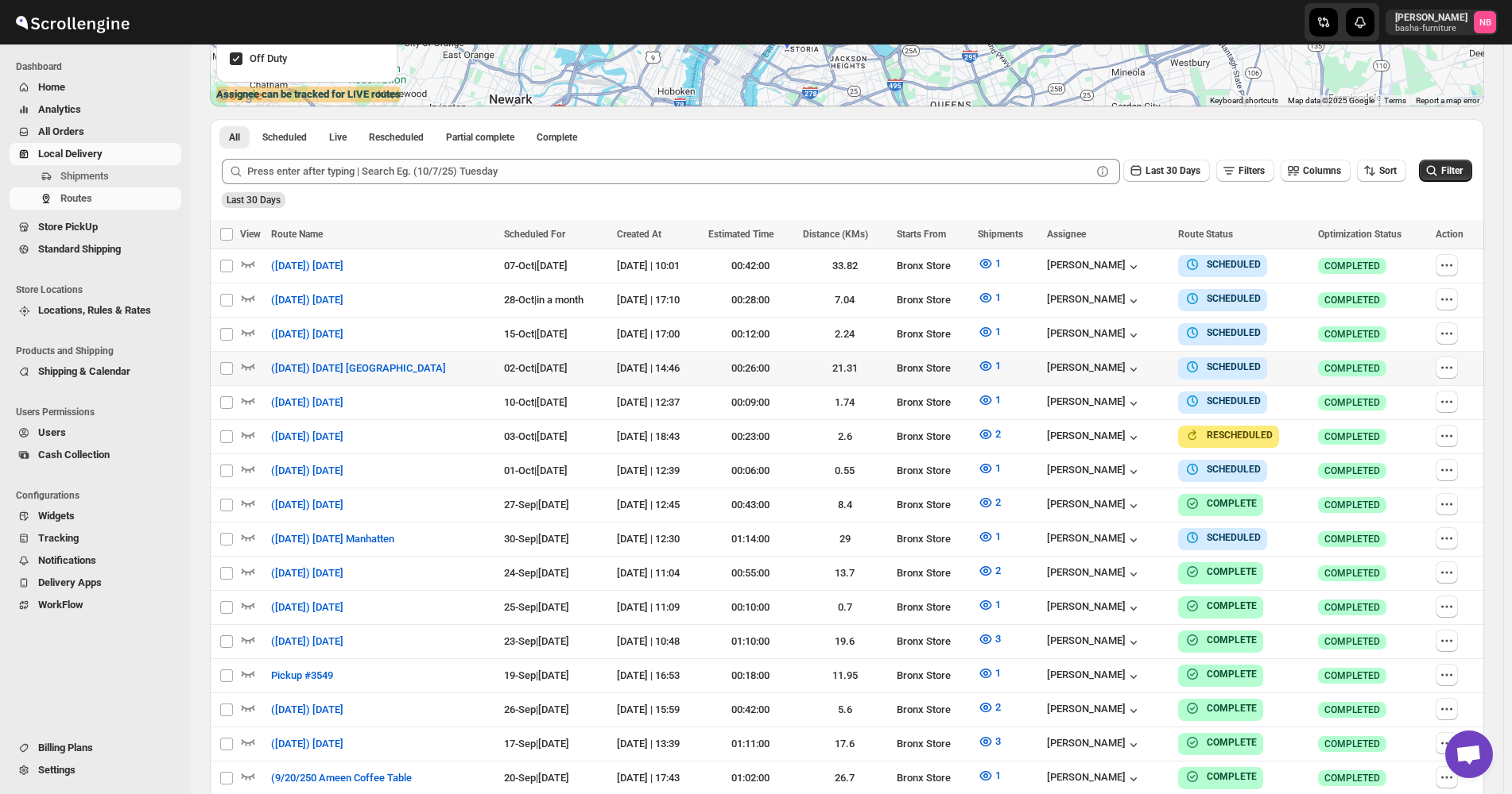
scroll to position [397, 0]
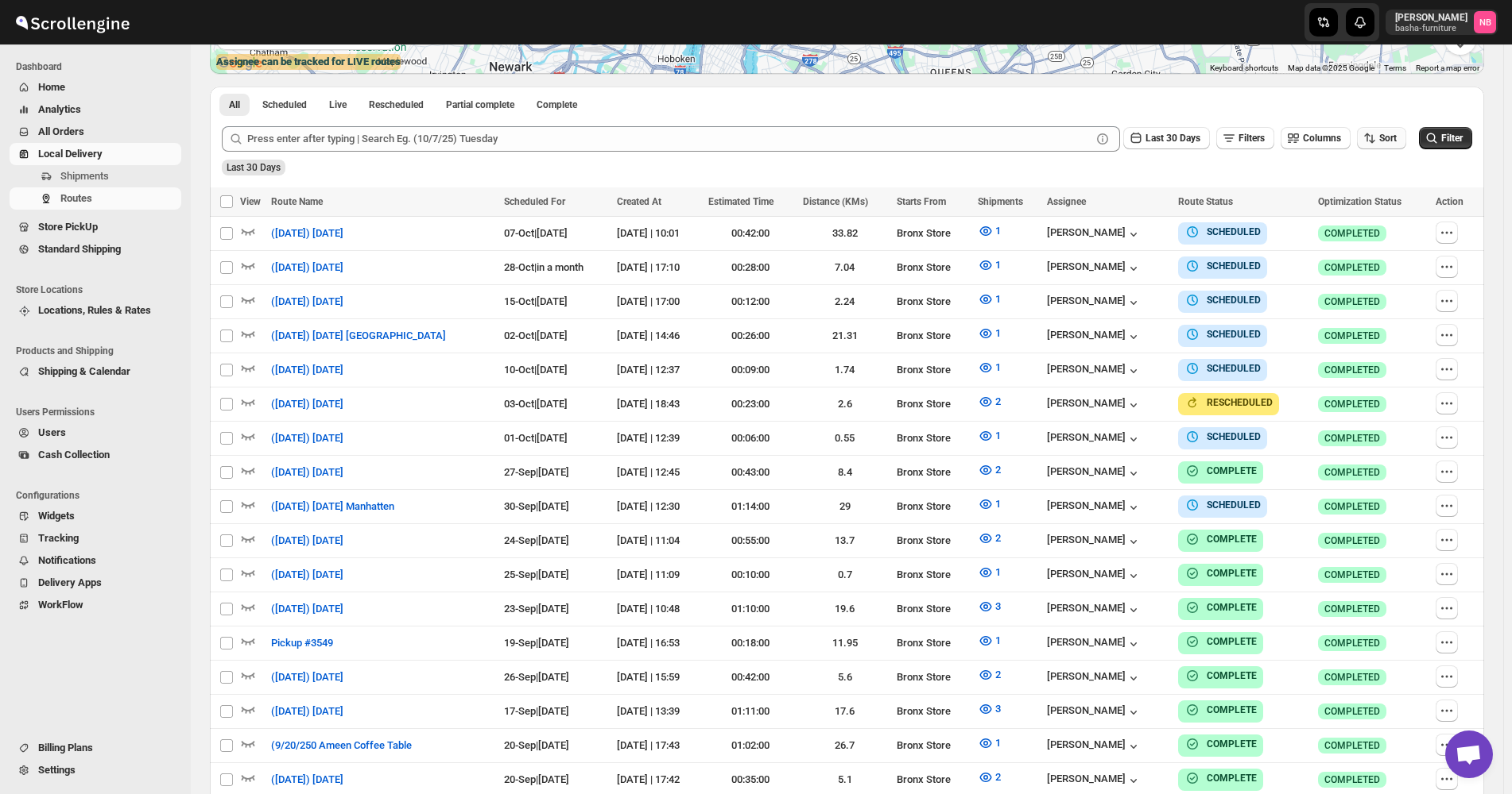
click at [1387, 143] on span "Sort" at bounding box center [1388, 138] width 17 height 11
click at [1387, 213] on button "Due Date" at bounding box center [1385, 224] width 96 height 26
click at [1201, 132] on button "Last 30 Days" at bounding box center [1166, 138] width 87 height 22
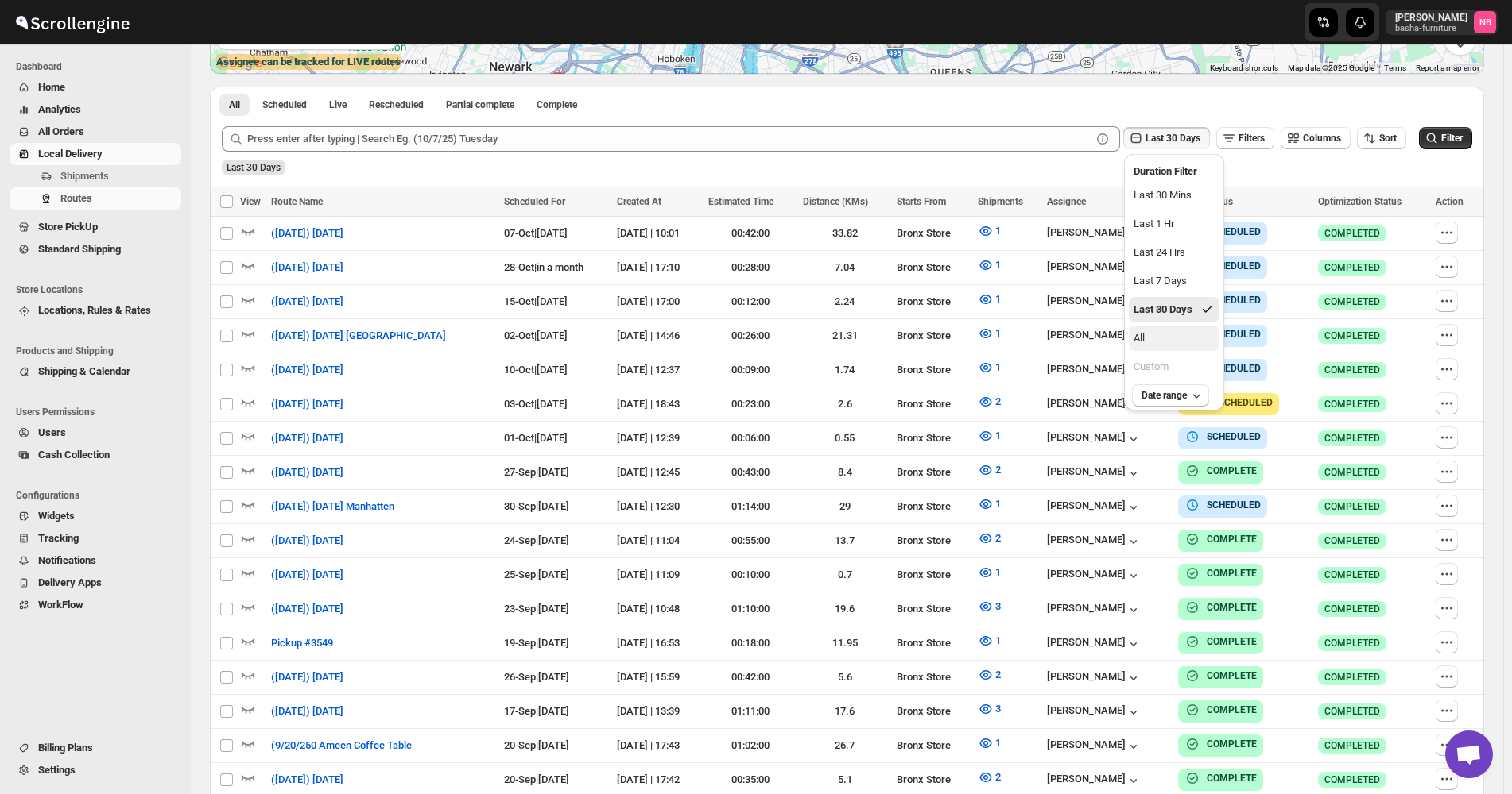
click at [1178, 341] on button "All" at bounding box center [1173, 338] width 91 height 26
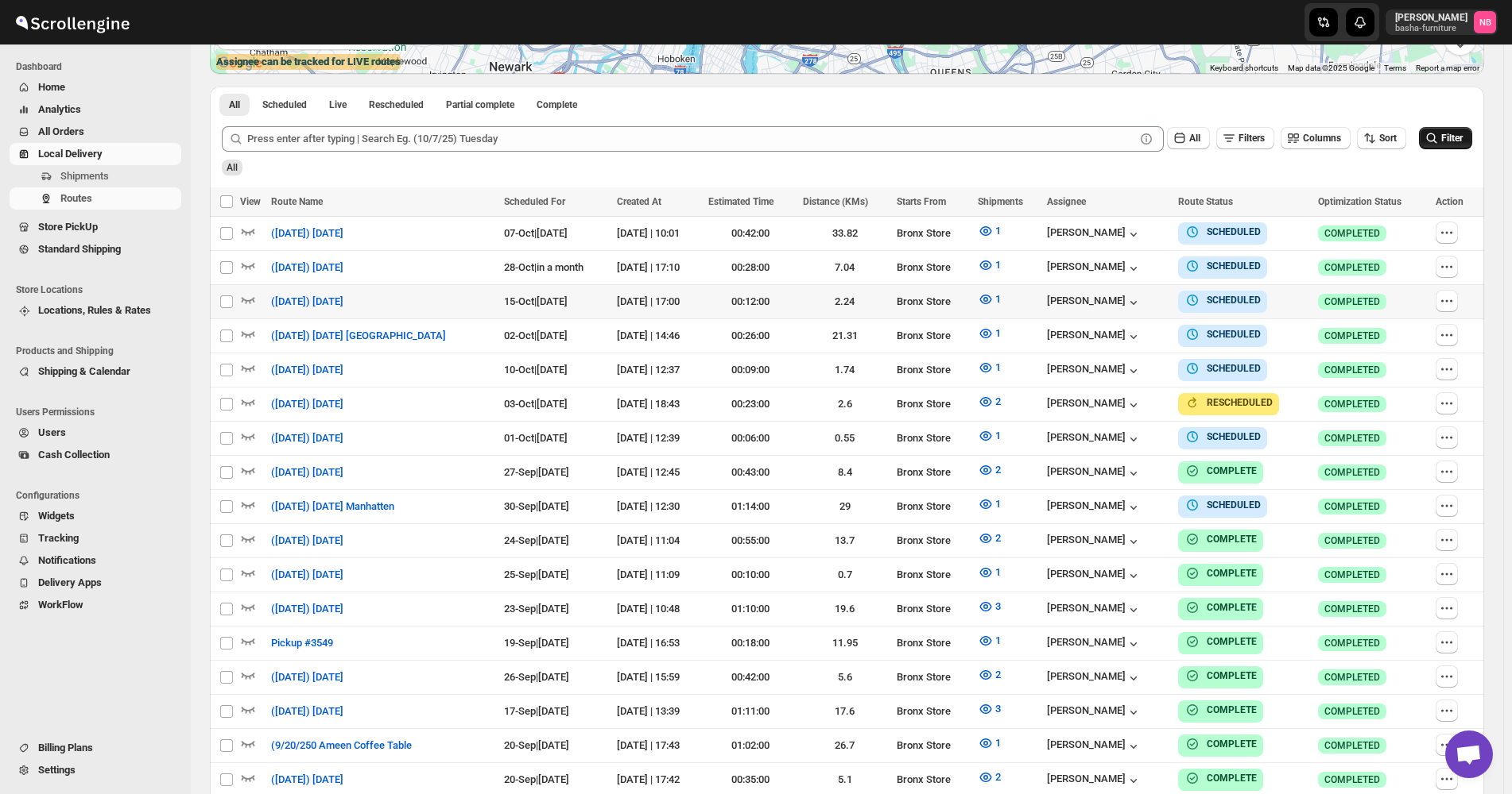
click at [1431, 140] on icon "submit" at bounding box center [1431, 137] width 16 height 16
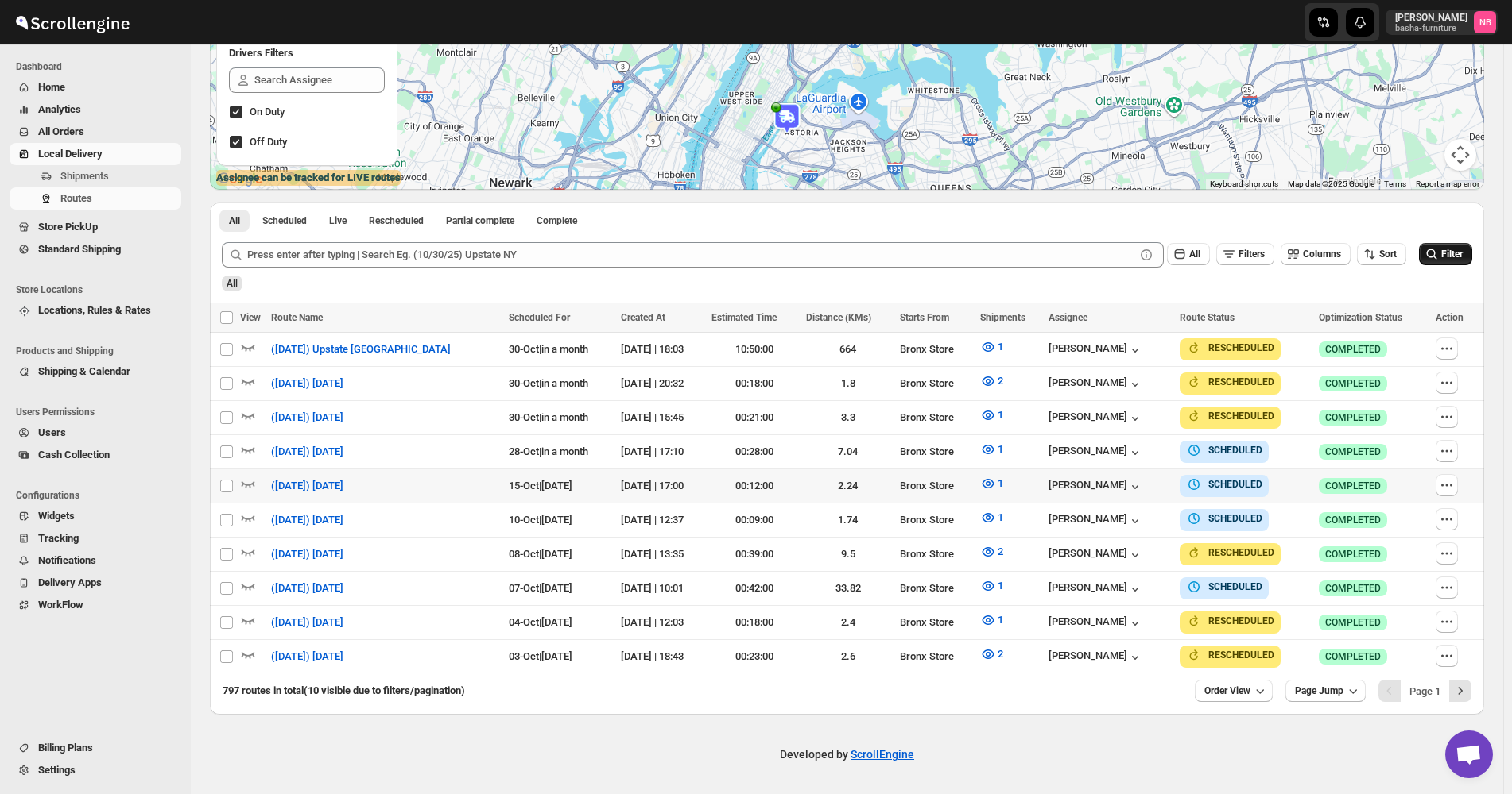
scroll to position [274, 0]
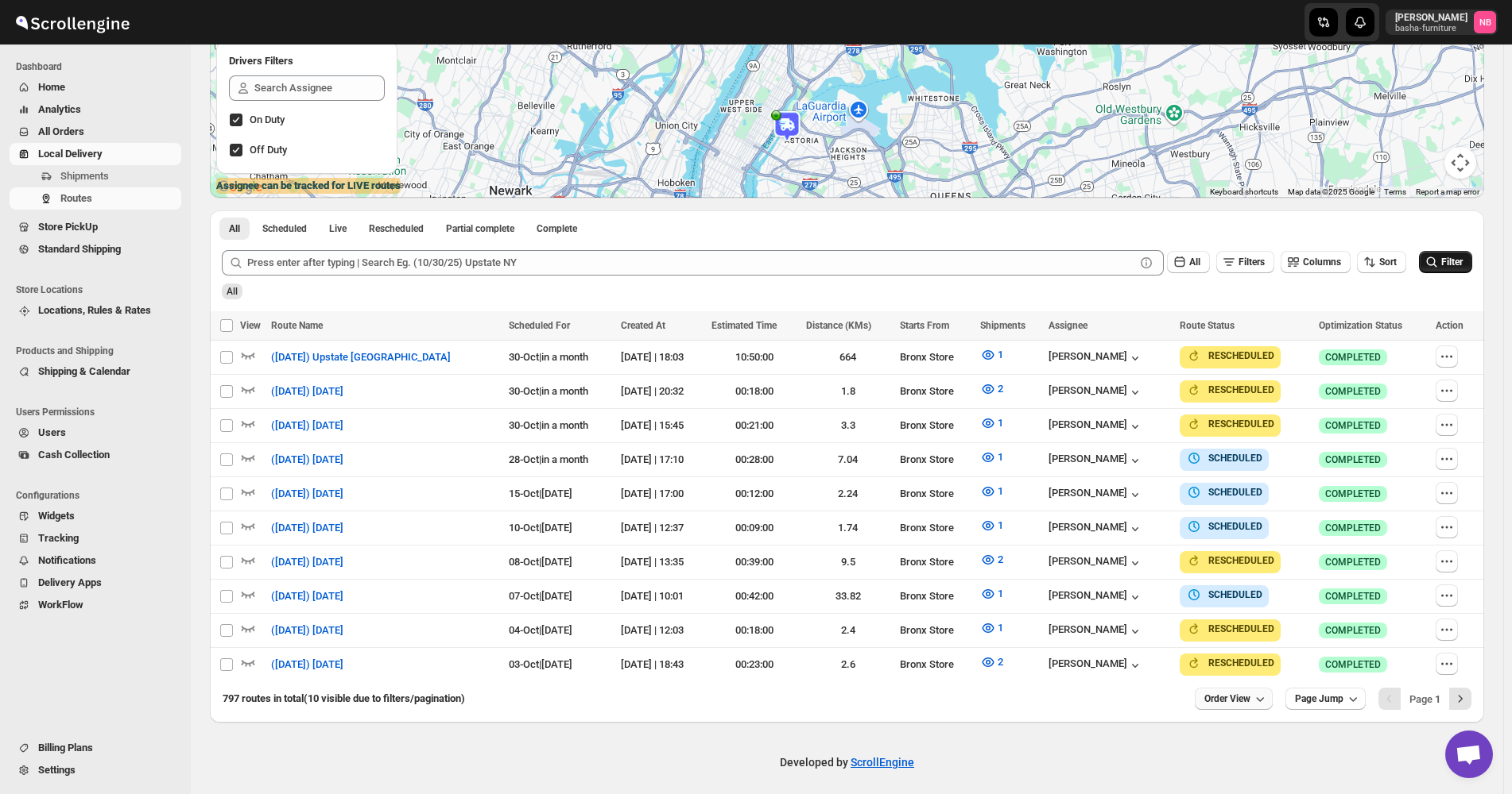
click at [1269, 688] on button "Order View" at bounding box center [1233, 699] width 78 height 22
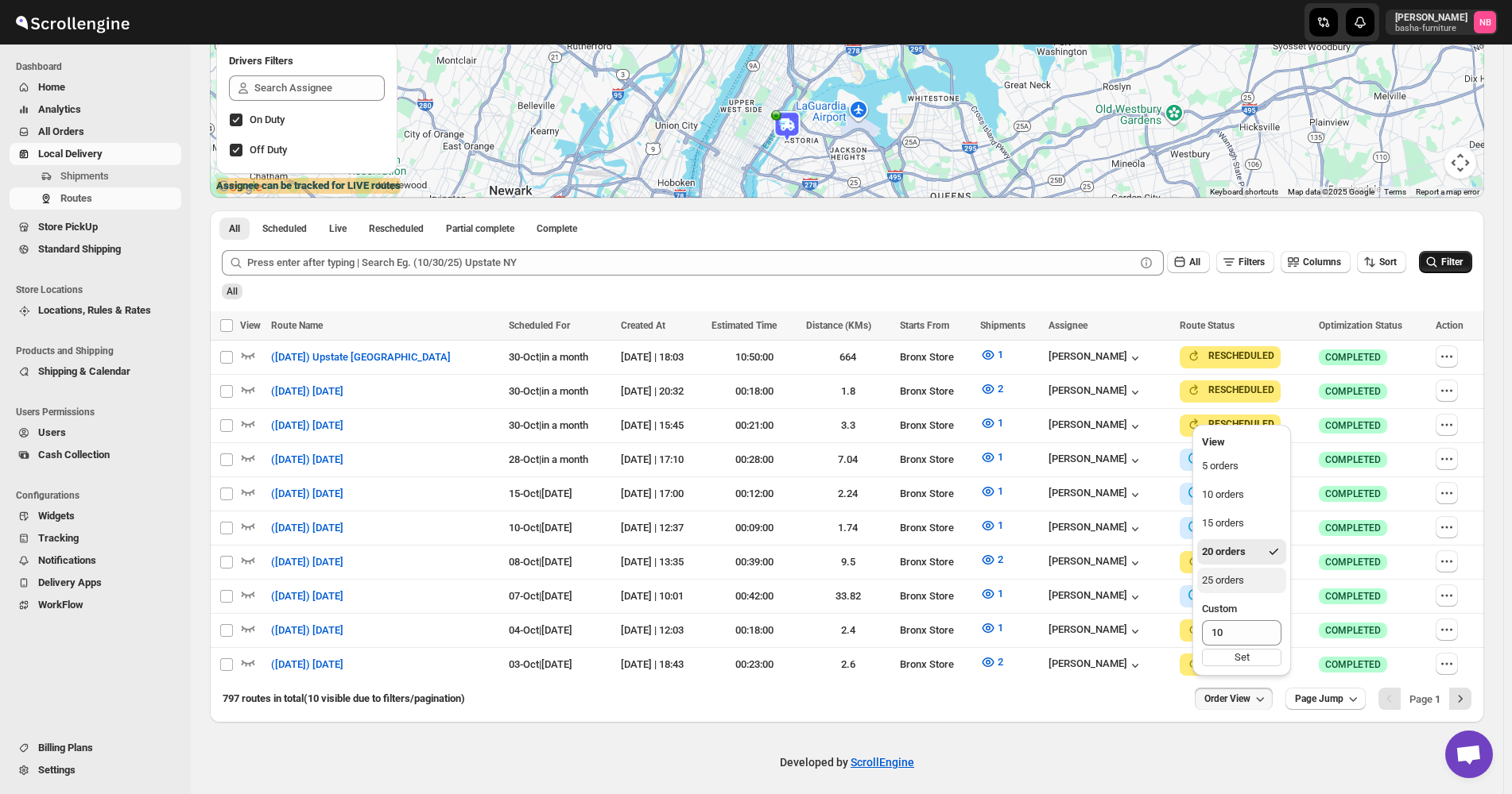
click at [1275, 582] on button "25 orders" at bounding box center [1241, 581] width 89 height 26
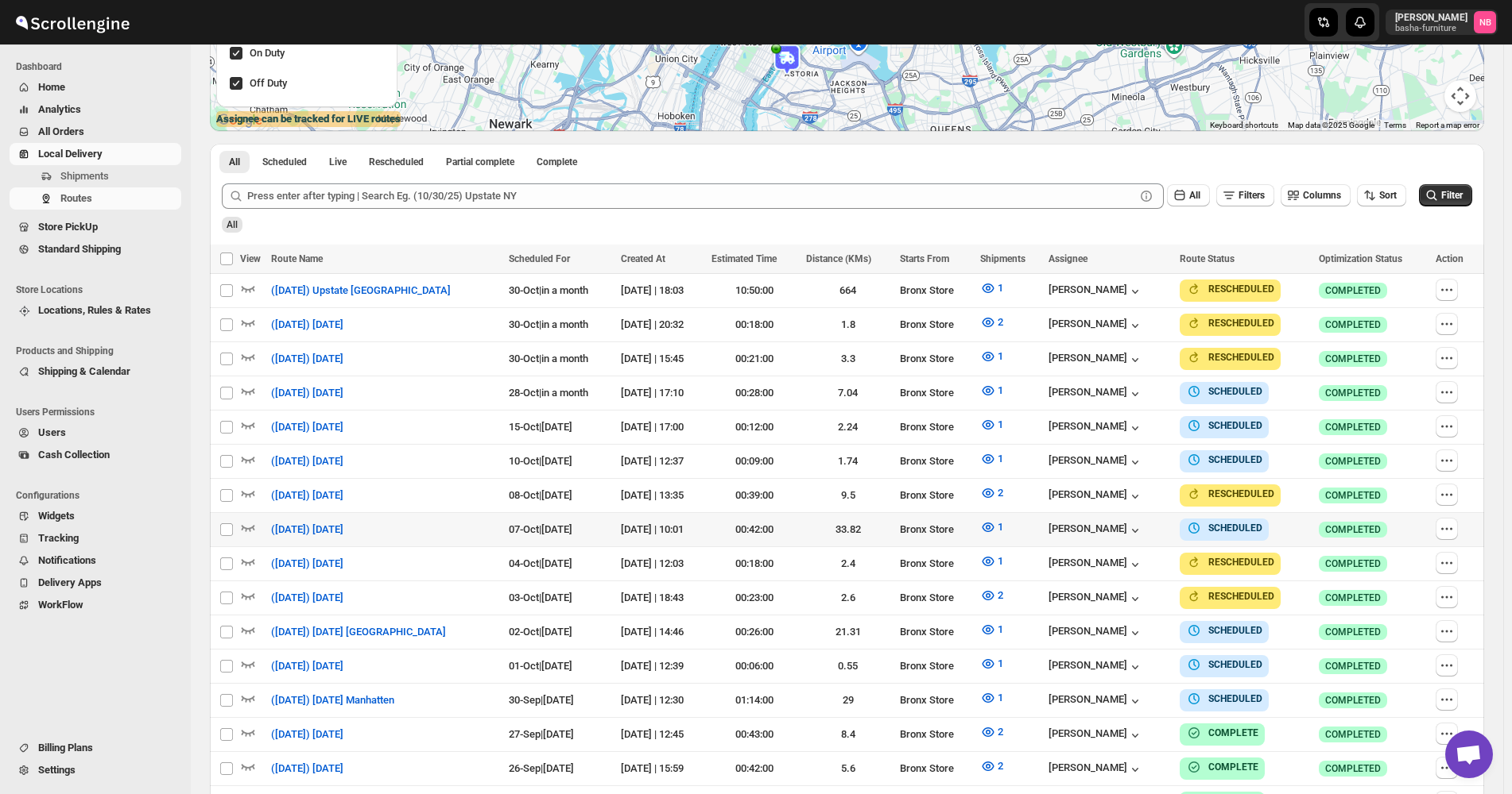
scroll to position [397, 0]
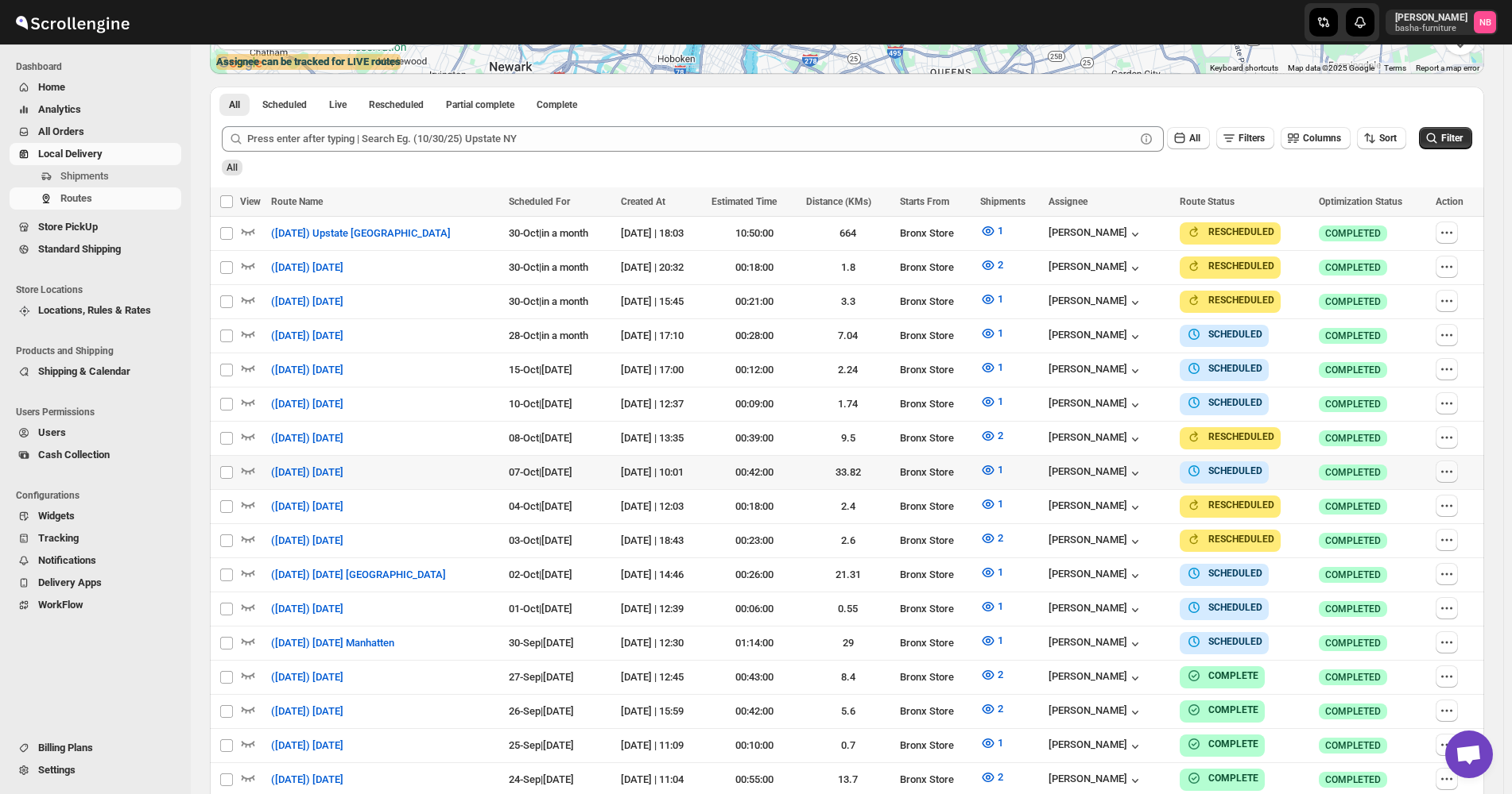
click at [1450, 468] on icon "button" at bounding box center [1446, 471] width 16 height 16
checkbox input "true"
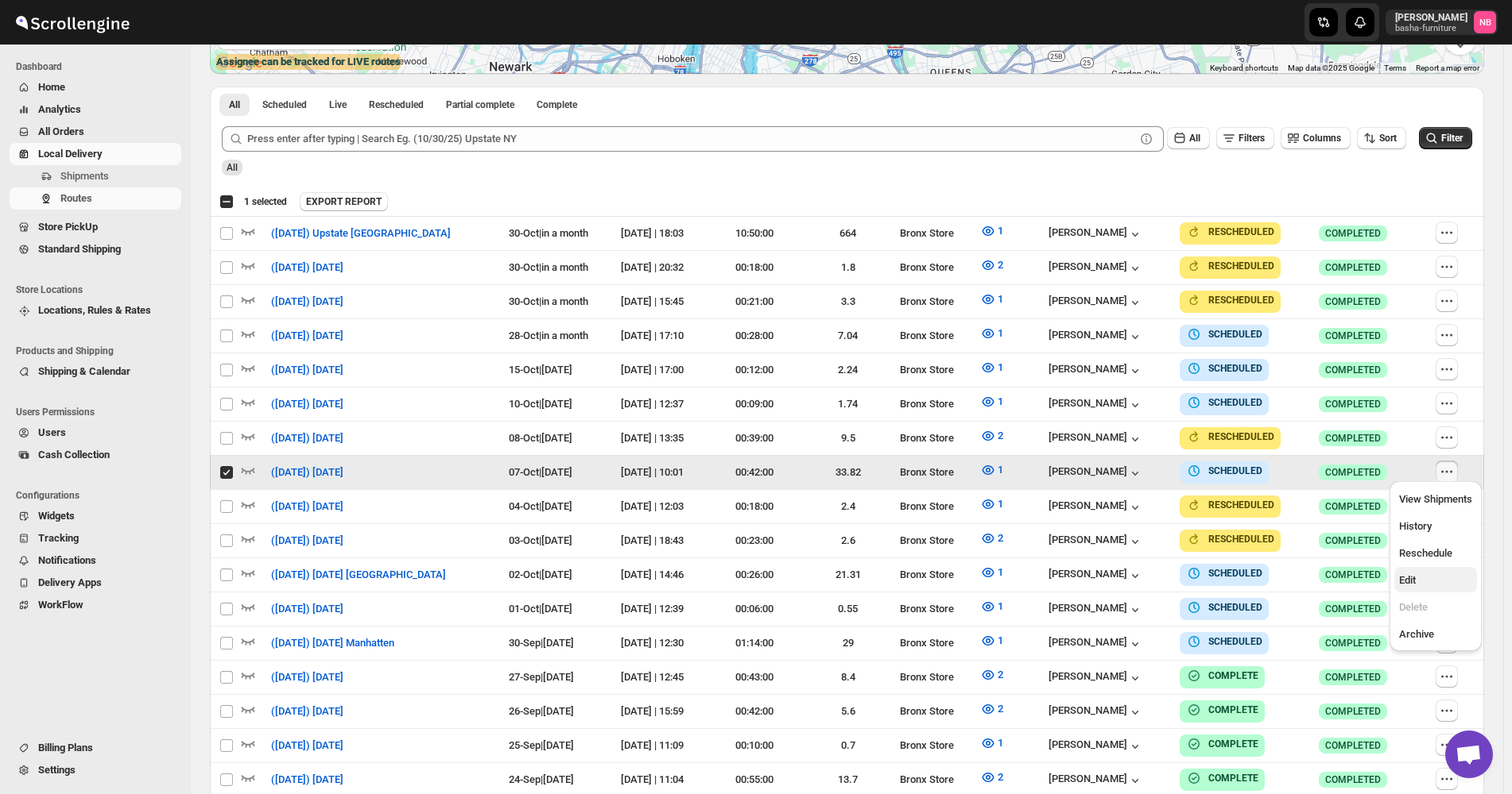
click at [1435, 580] on span "Edit" at bounding box center [1435, 580] width 73 height 16
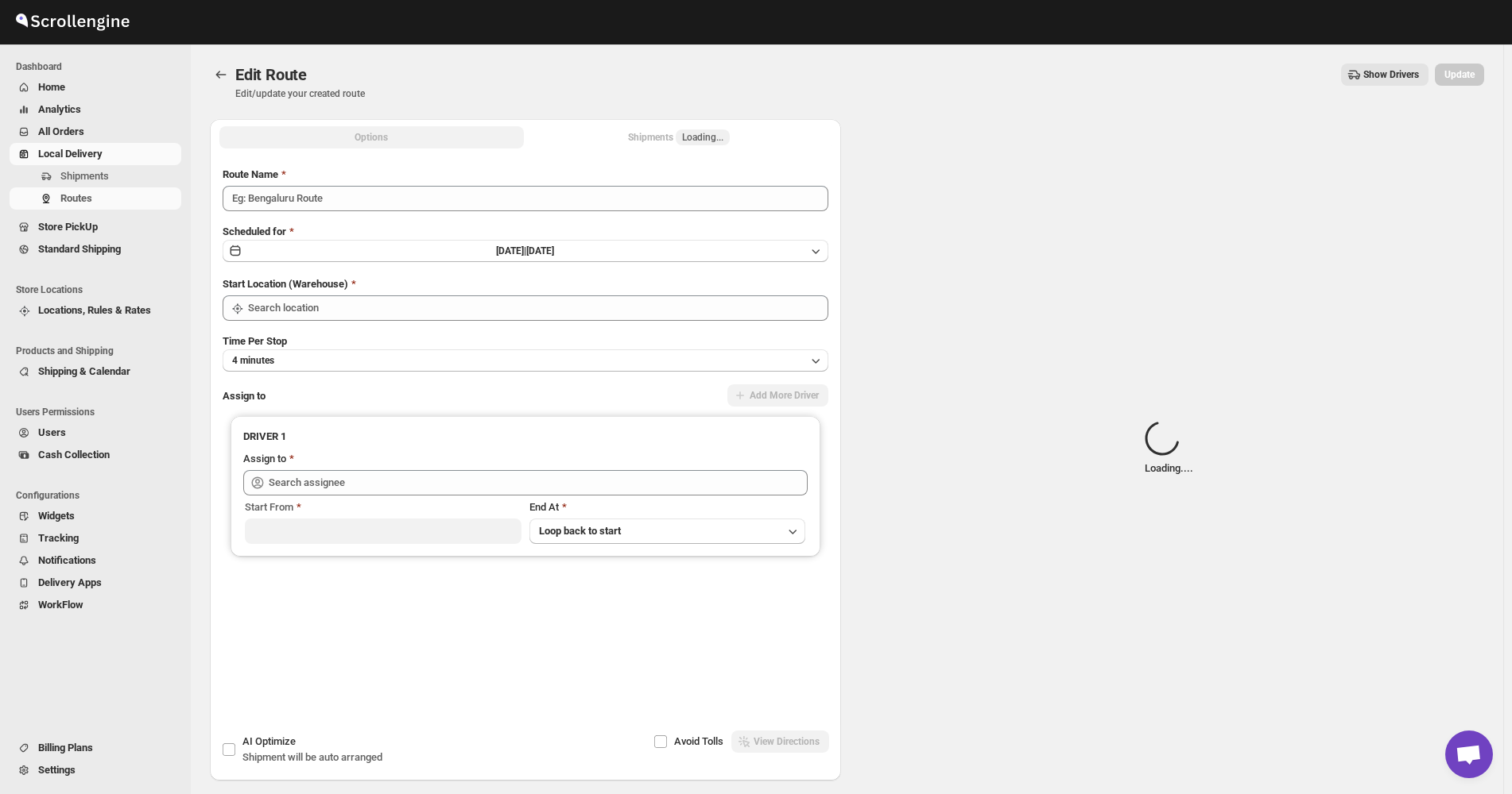
type input "([DATE]) [DATE]"
type input "Bronx Store"
type input "[PERSON_NAME] ([EMAIL_ADDRESS][DOMAIN_NAME])"
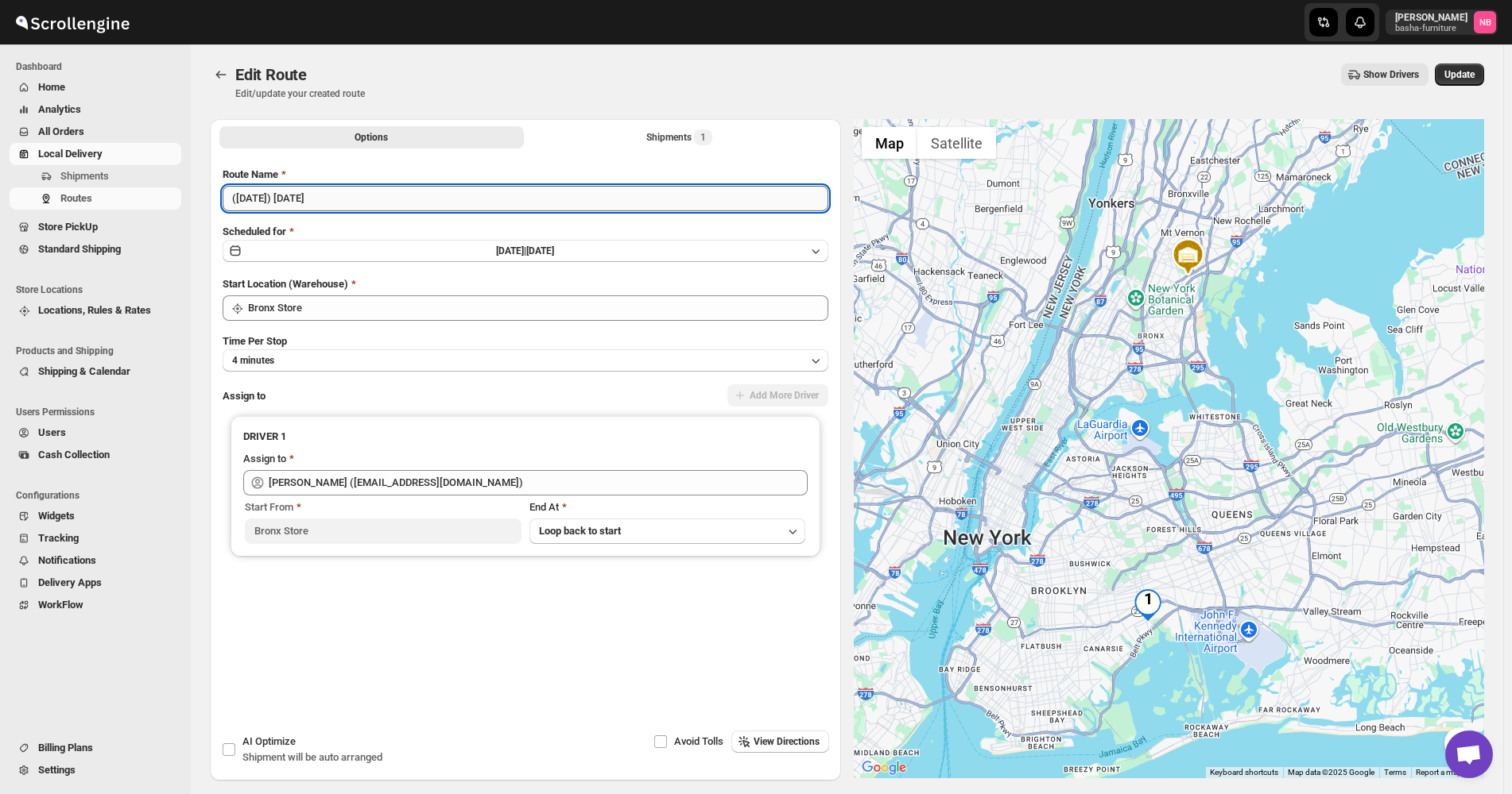
click at [455, 197] on input "([DATE]) [DATE]" at bounding box center [525, 198] width 606 height 26
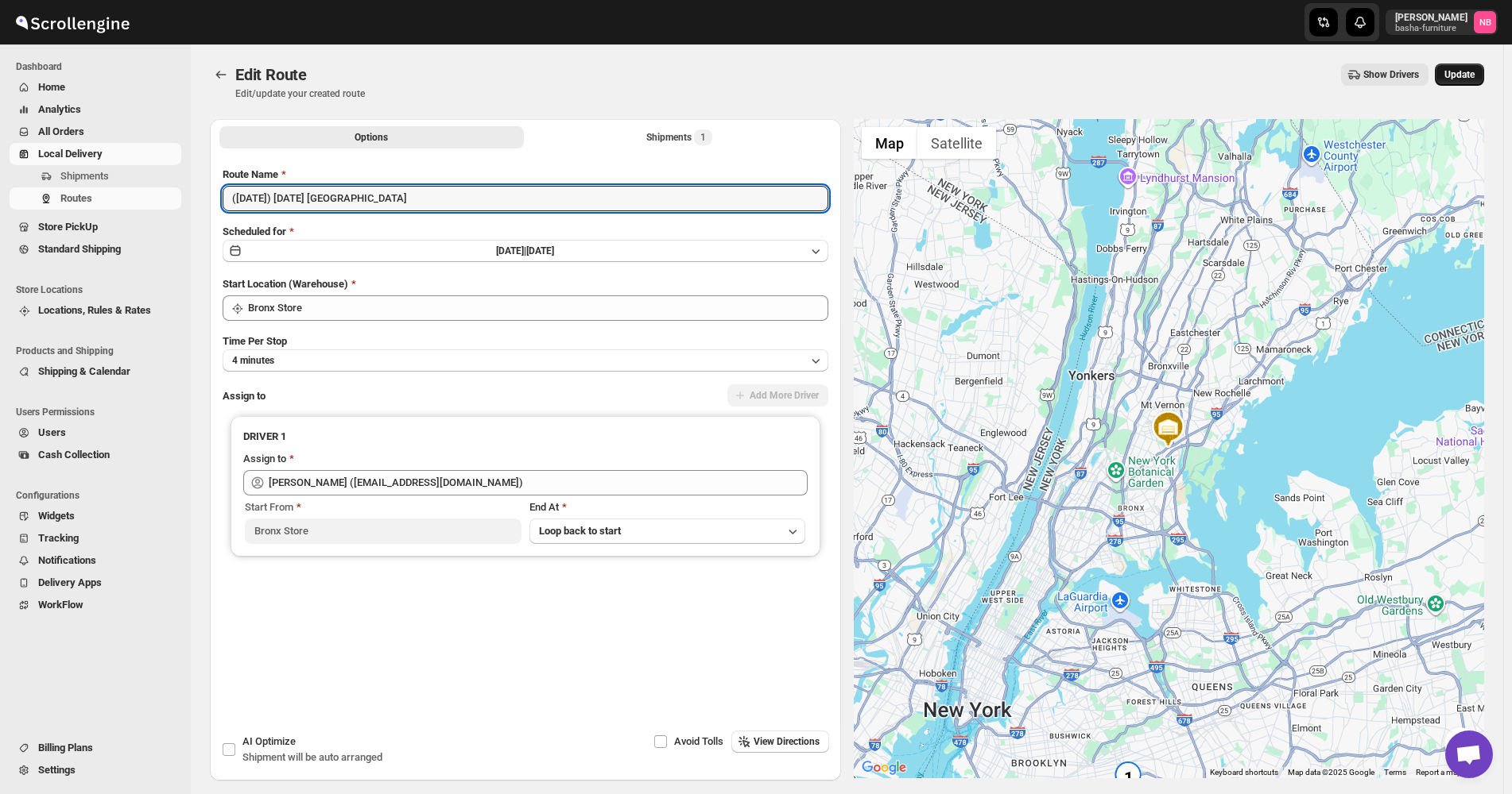
type input "([DATE]) [DATE] [GEOGRAPHIC_DATA]"
click at [1463, 83] on button "Update" at bounding box center [1459, 74] width 49 height 22
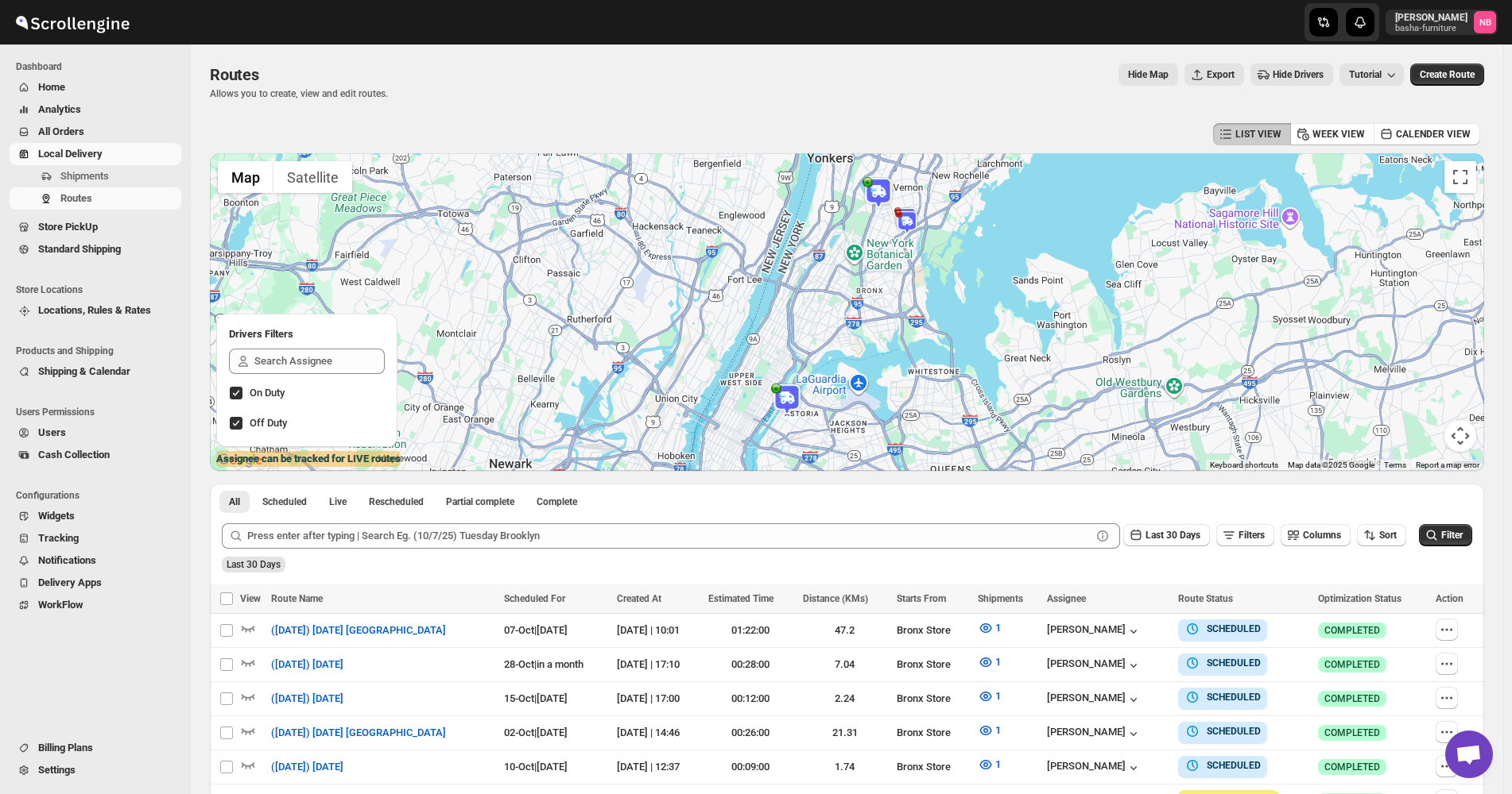
scroll to position [159, 0]
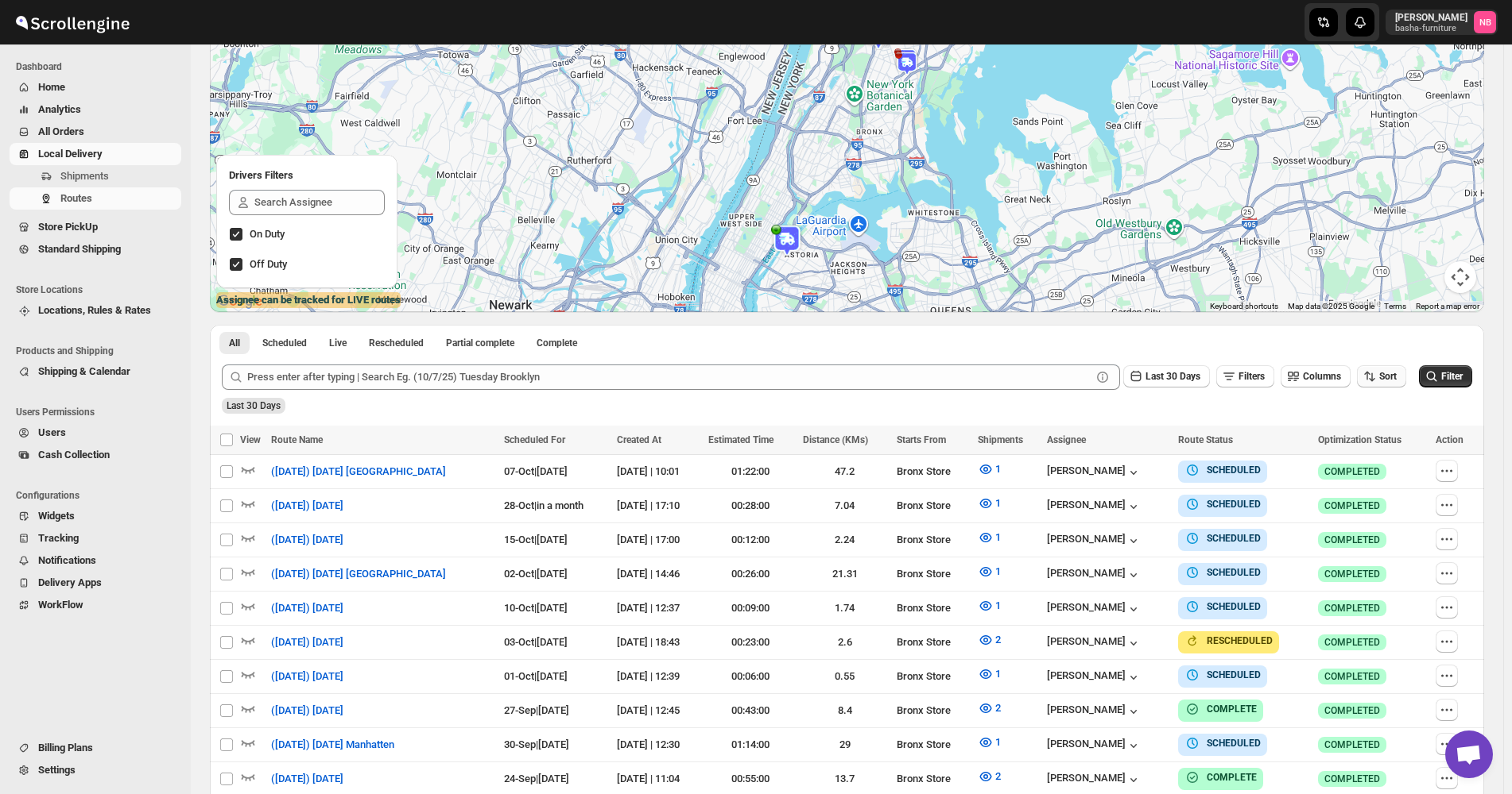
click at [1403, 367] on button "Sort" at bounding box center [1381, 376] width 49 height 22
click at [1372, 472] on button "Due Date" at bounding box center [1385, 463] width 96 height 26
click at [1144, 372] on icon "button" at bounding box center [1135, 376] width 16 height 16
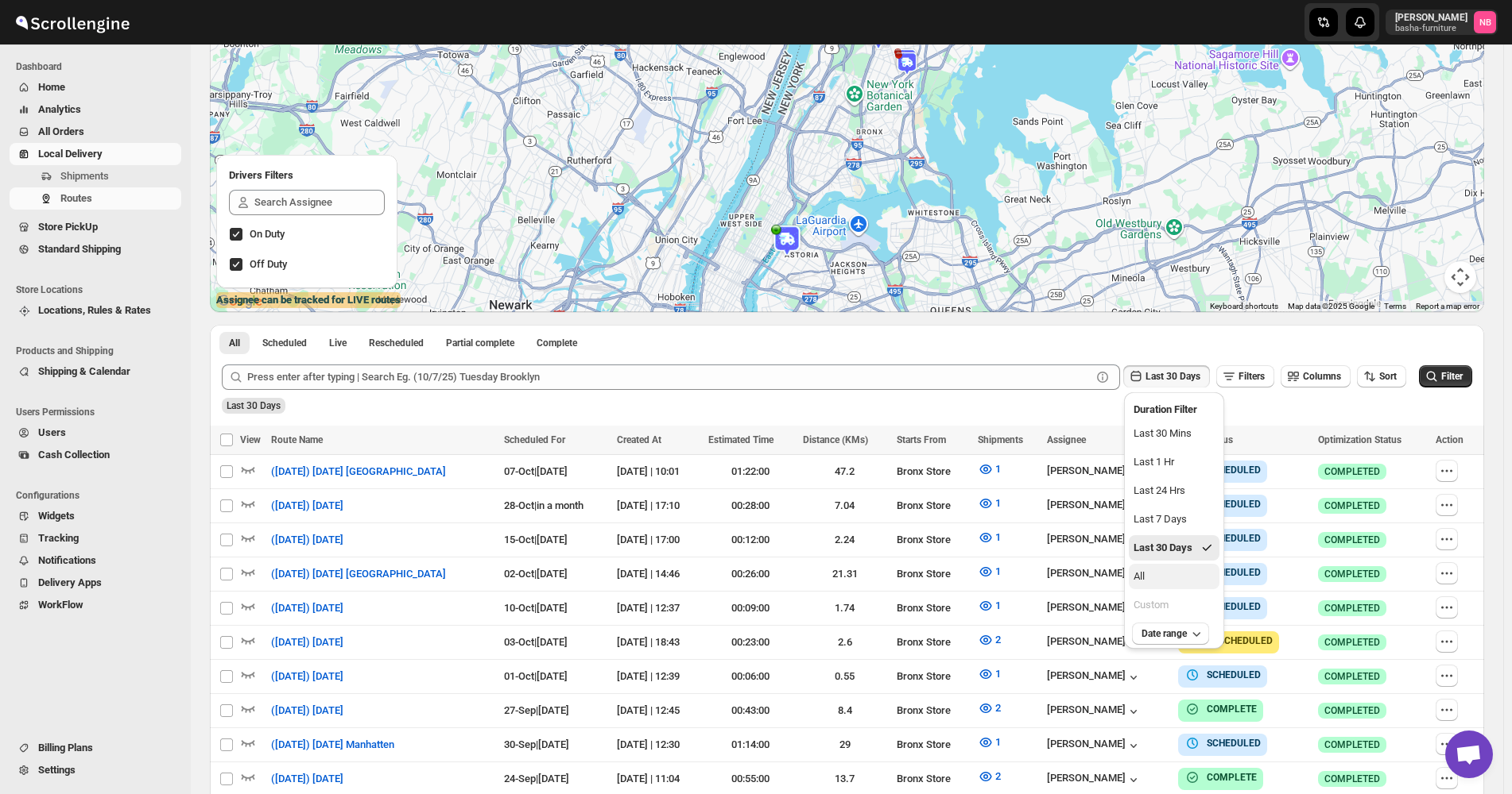
click at [1172, 579] on button "All" at bounding box center [1173, 577] width 91 height 26
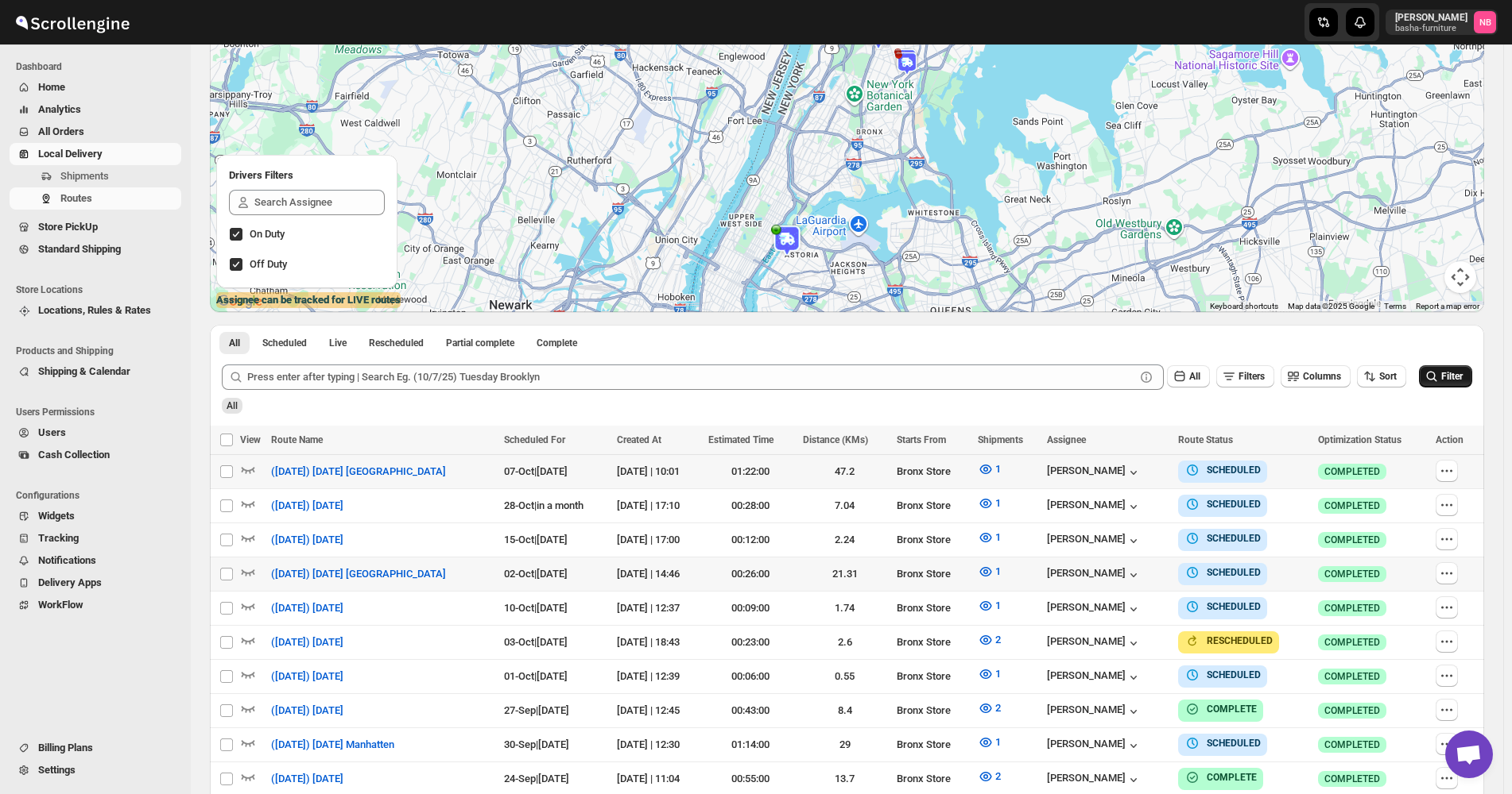
click at [1459, 373] on span "Filter" at bounding box center [1451, 377] width 21 height 11
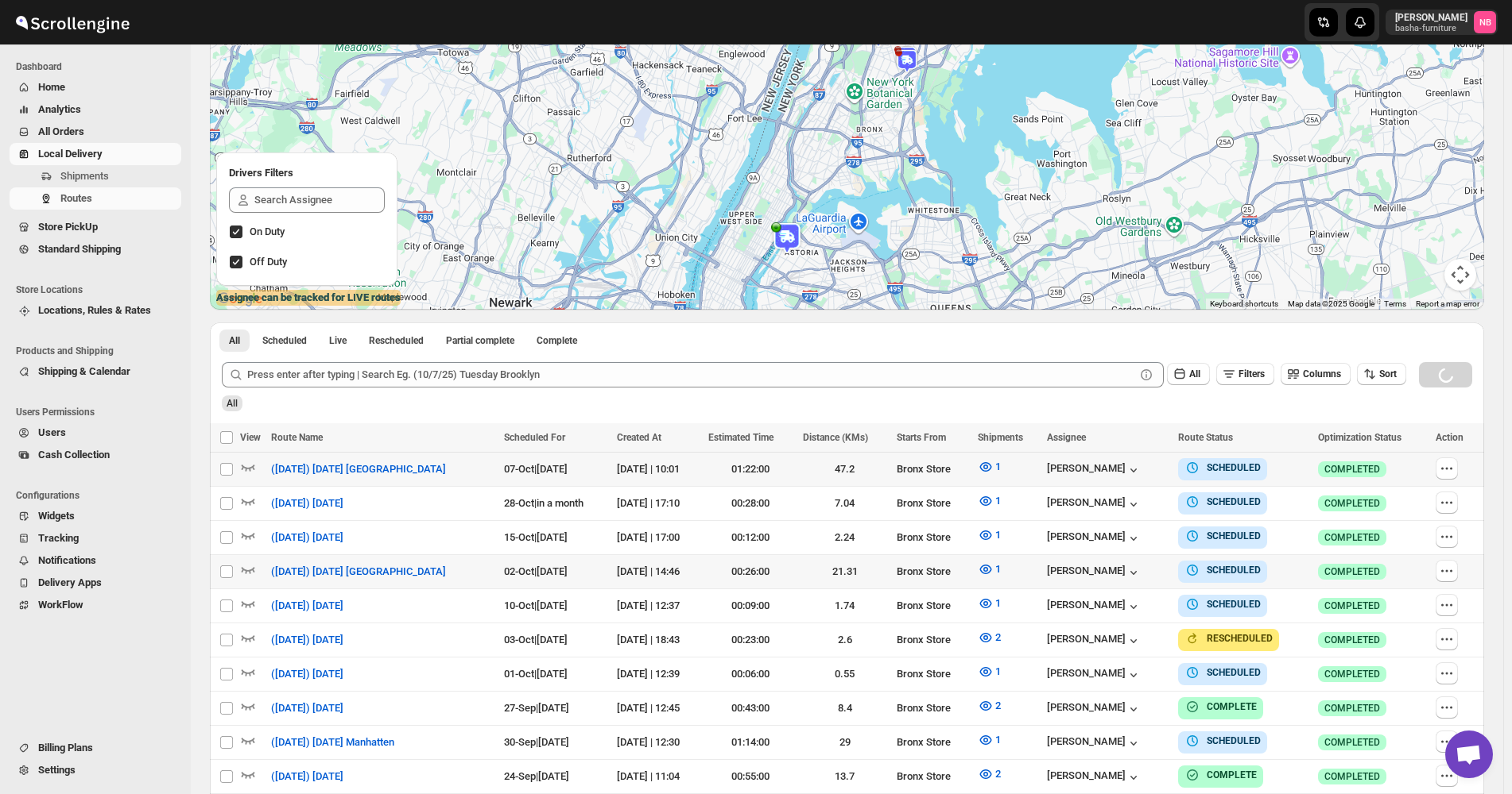
scroll to position [274, 0]
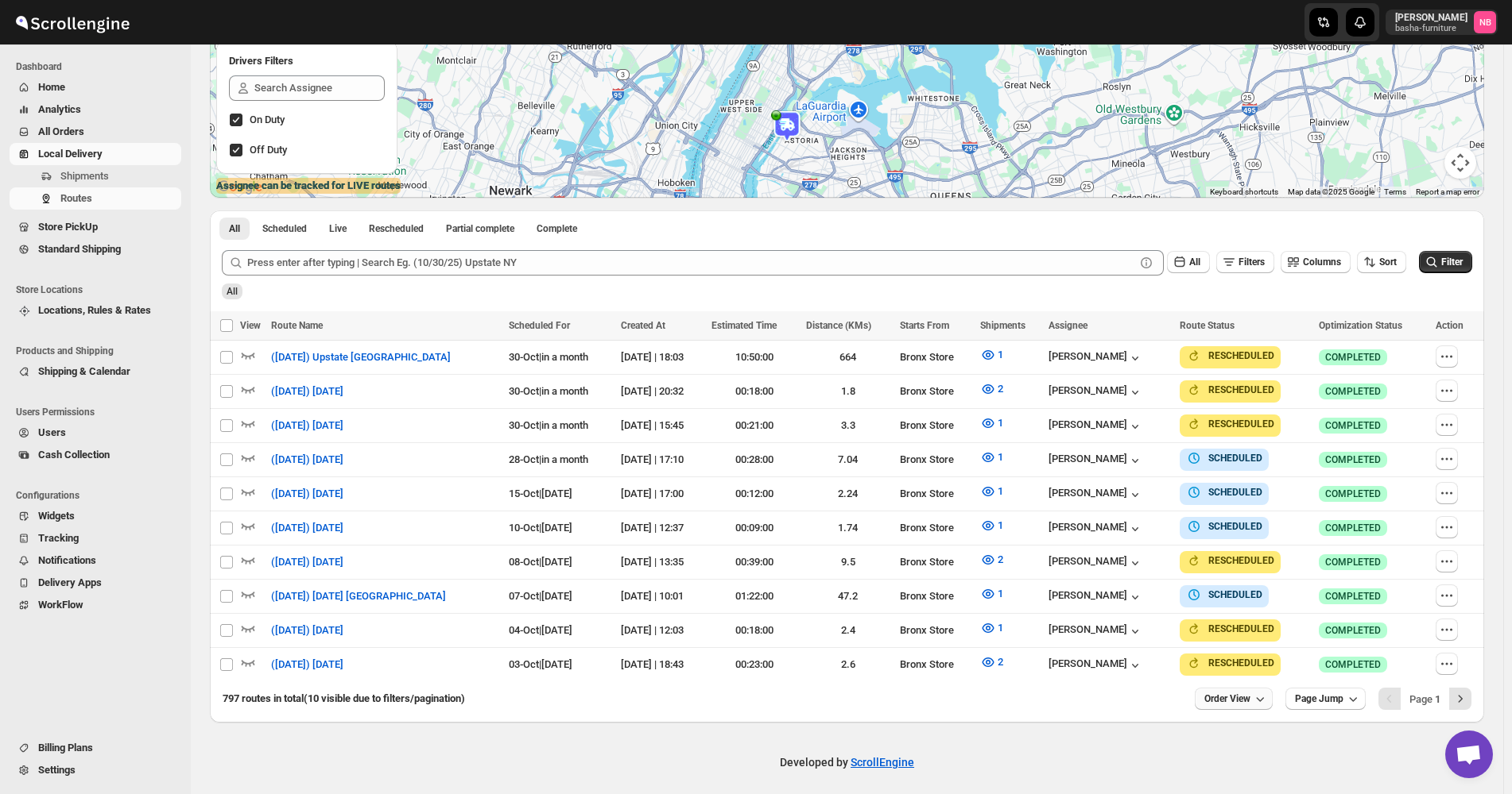
click at [1234, 688] on button "Order View" at bounding box center [1233, 699] width 78 height 22
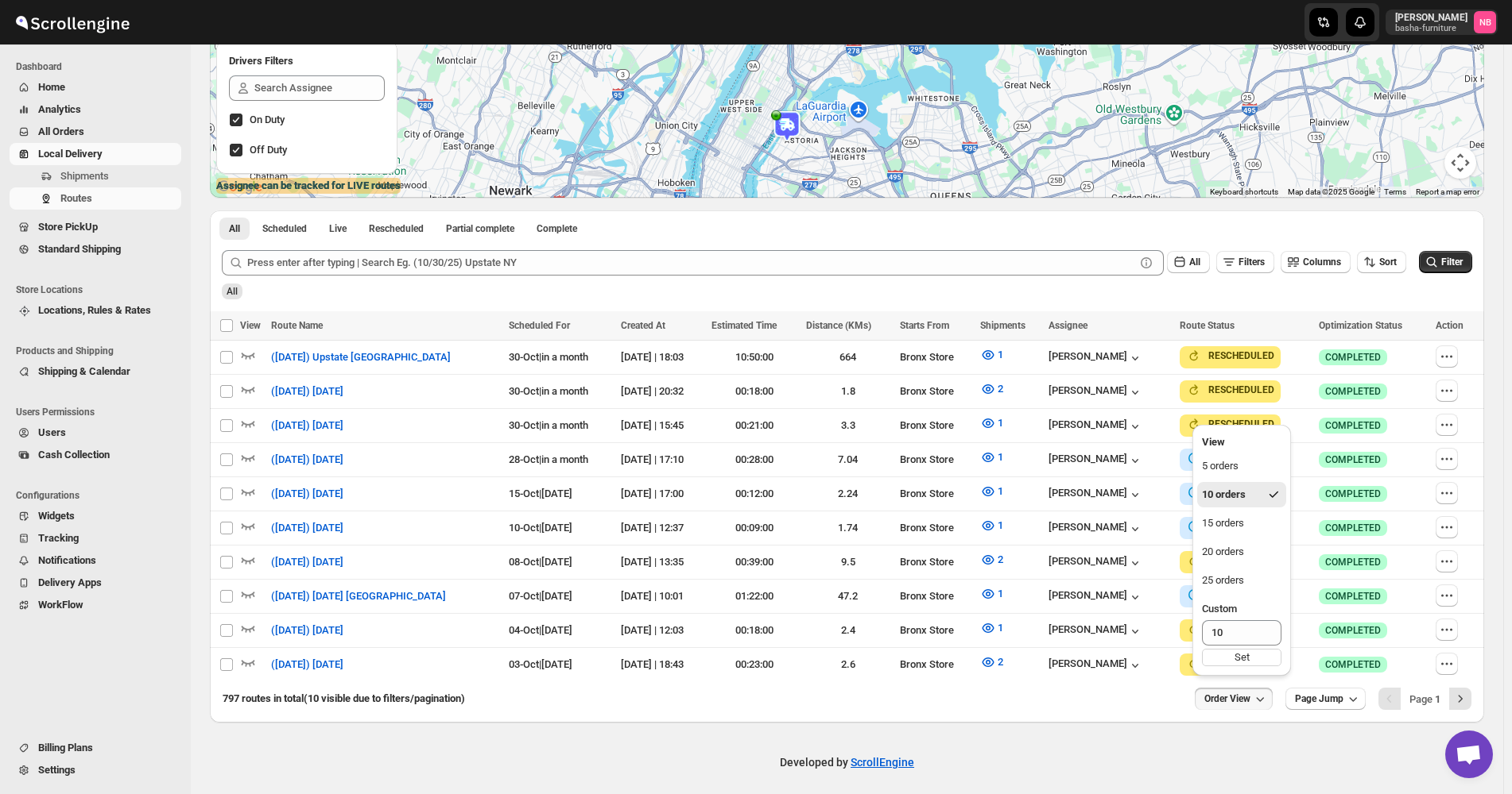
click at [1237, 539] on ul "5 orders 10 orders 15 orders 20 orders 25 orders Custom 10 Set" at bounding box center [1241, 563] width 89 height 218
click at [1236, 558] on div "20 orders" at bounding box center [1223, 552] width 42 height 16
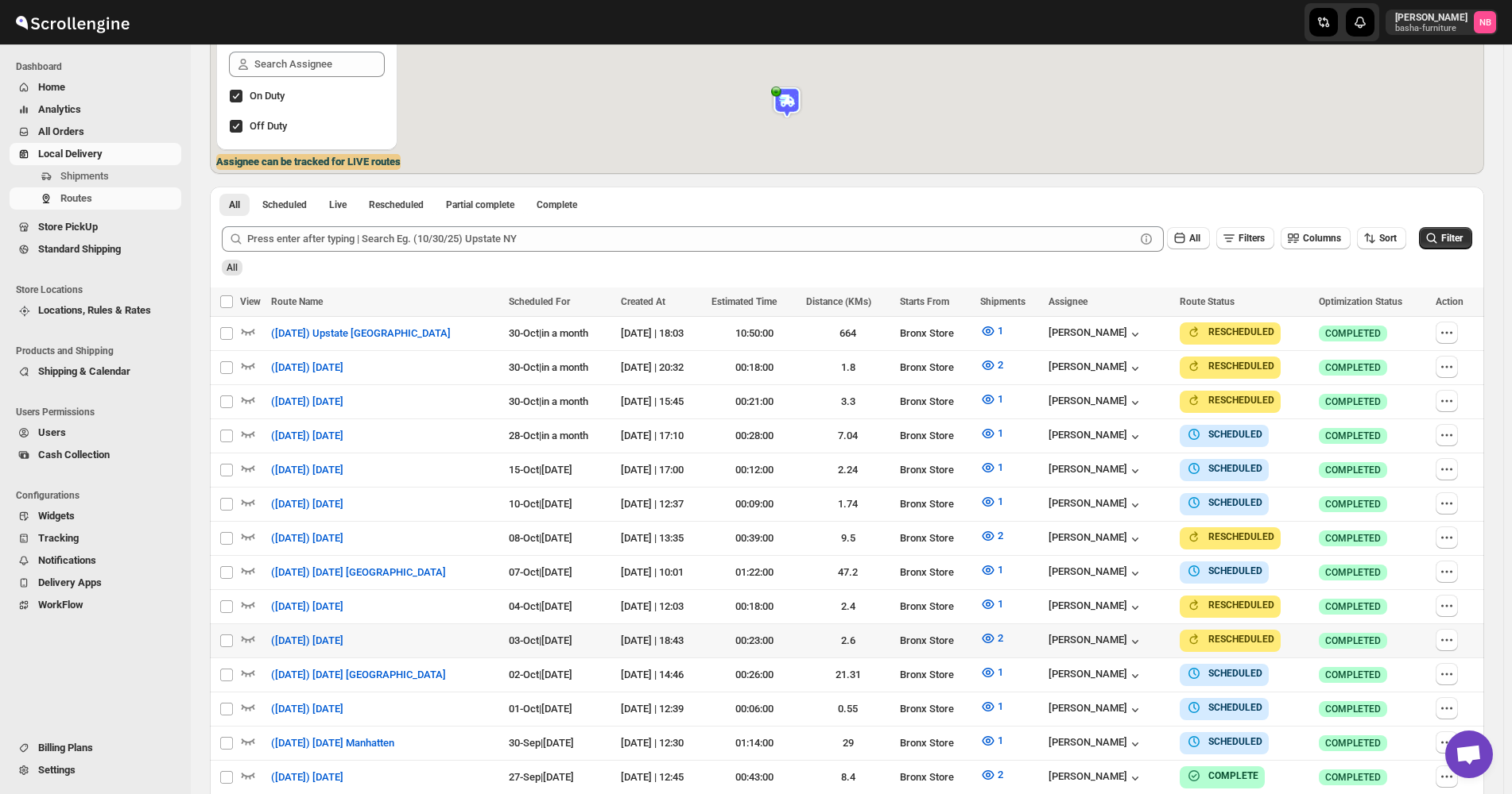
scroll to position [477, 0]
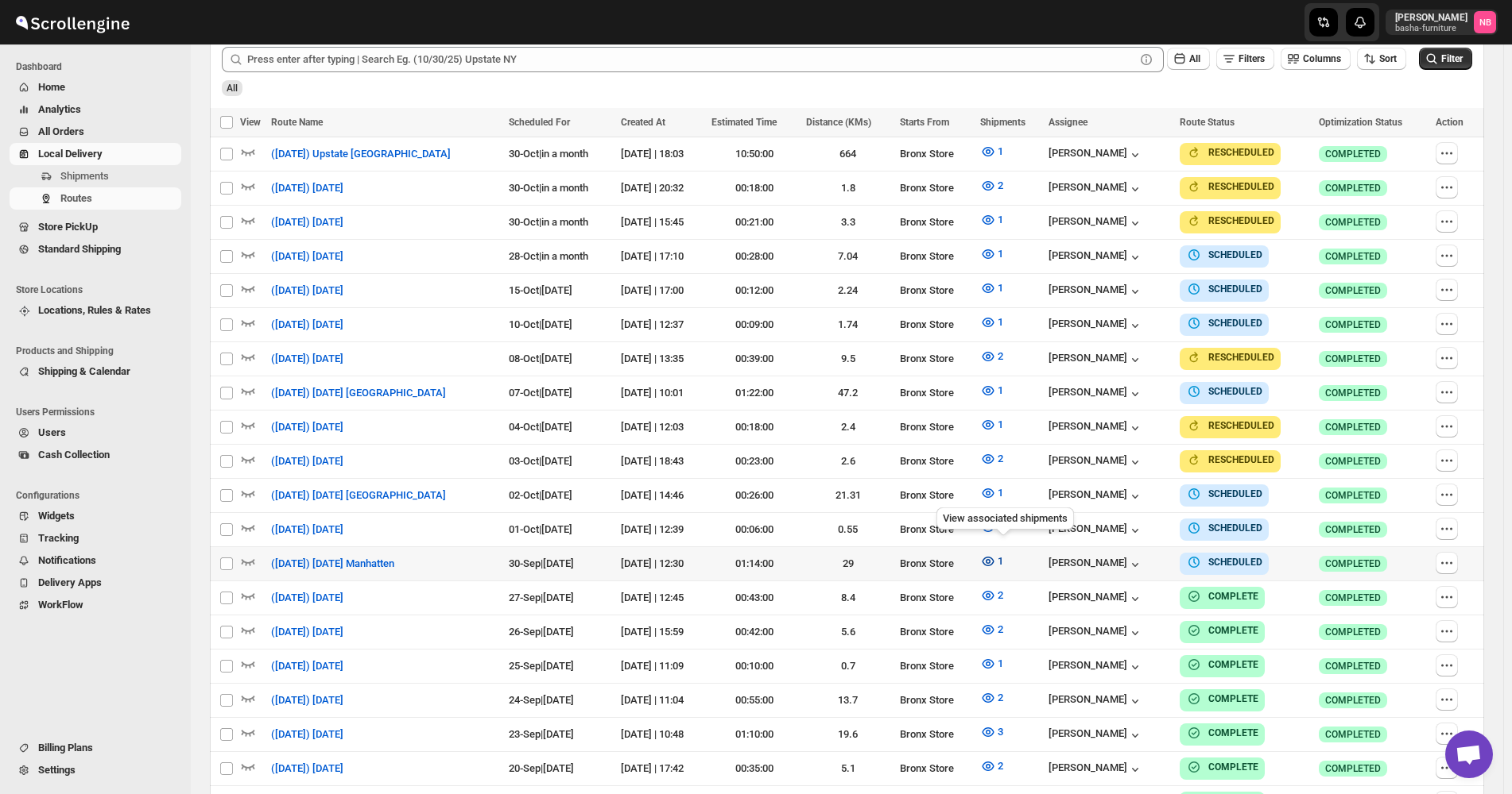
click at [996, 553] on icon "button" at bounding box center [988, 561] width 16 height 16
